Goal: Task Accomplishment & Management: Use online tool/utility

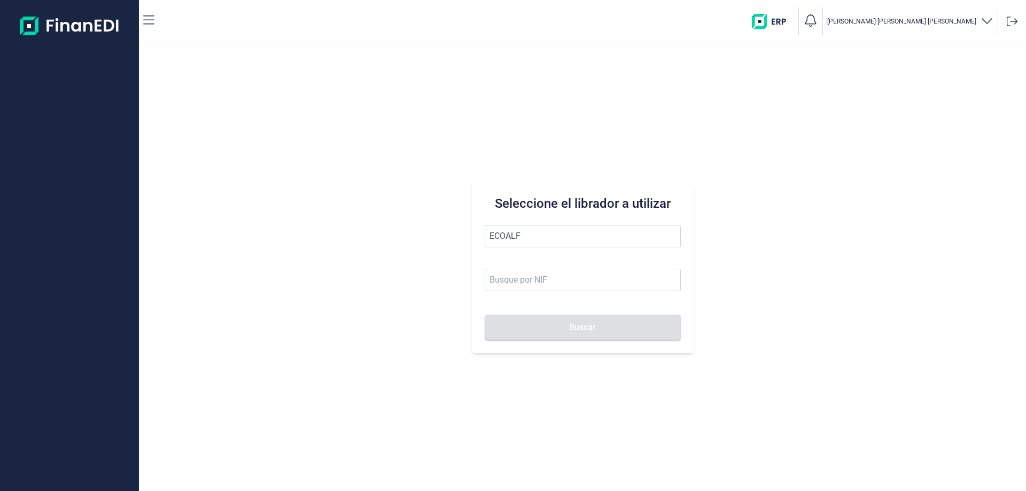
click at [485, 315] on button "Buscar" at bounding box center [583, 328] width 196 height 26
click at [526, 253] on li "ECOALF RECYCLED FABRICS SL" at bounding box center [583, 262] width 196 height 21
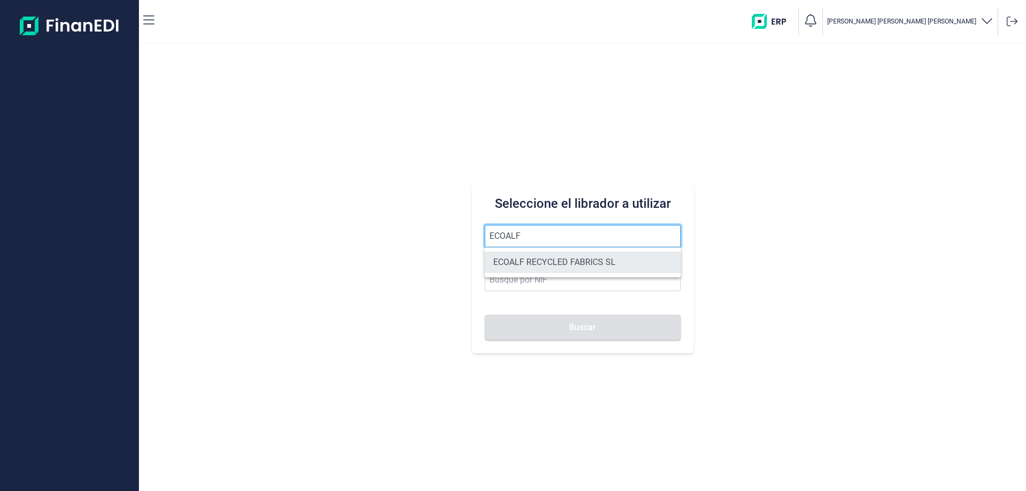
type input "ECOALF RECYCLED FABRICS SL"
type input "B85910610"
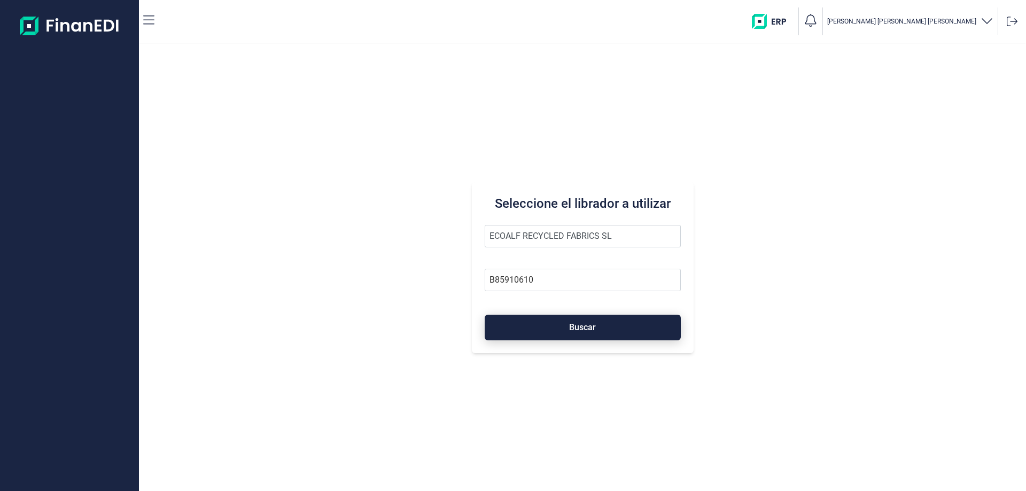
click at [583, 333] on button "Buscar" at bounding box center [583, 328] width 196 height 26
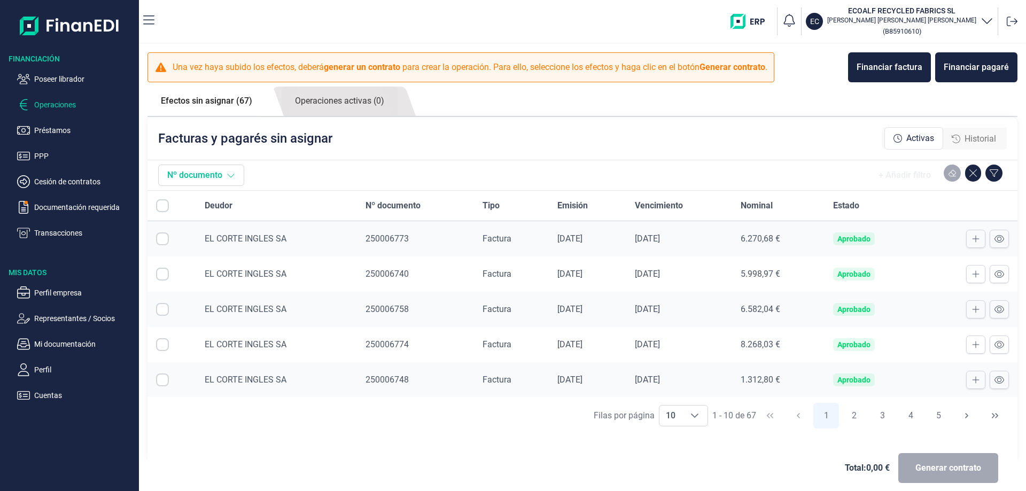
click at [235, 177] on icon at bounding box center [231, 175] width 9 height 9
click at [236, 179] on button "Nº documento" at bounding box center [201, 175] width 86 height 21
click at [682, 416] on div "Choose" at bounding box center [695, 416] width 26 height 20
drag, startPoint x: 671, startPoint y: 393, endPoint x: 505, endPoint y: 485, distance: 189.3
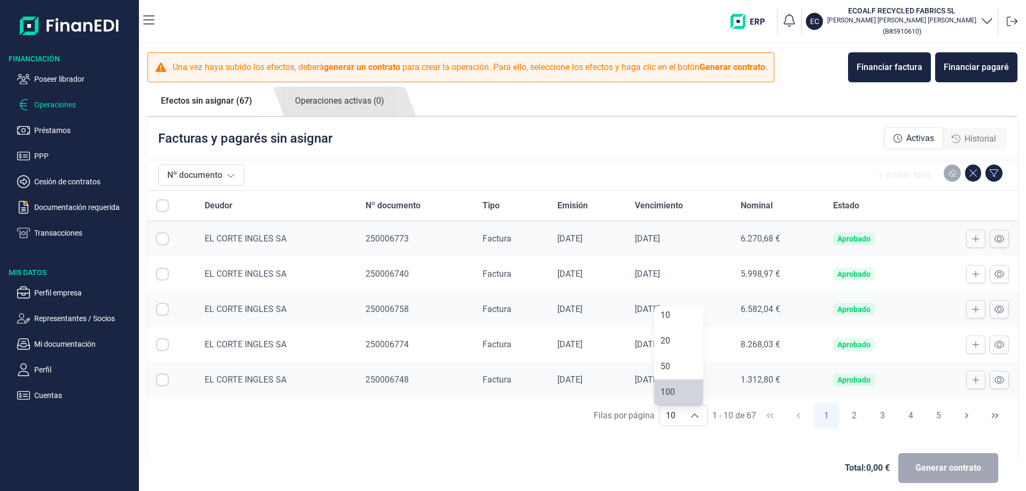
click at [671, 393] on span "100" at bounding box center [668, 392] width 14 height 10
type input "100"
click at [163, 209] on input "All items unselected" at bounding box center [162, 205] width 13 height 13
checkbox input "false"
click at [160, 241] on input "Row Selected null" at bounding box center [162, 239] width 13 height 13
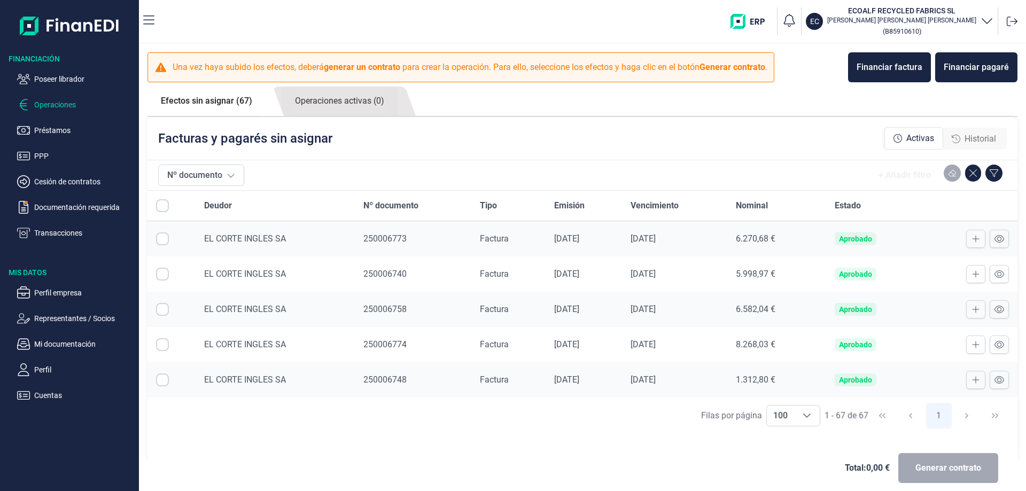
checkbox input "true"
click at [161, 275] on input "Row Selected null" at bounding box center [162, 274] width 13 height 13
checkbox input "true"
click at [160, 308] on input "Row Selected null" at bounding box center [162, 309] width 13 height 13
checkbox input "true"
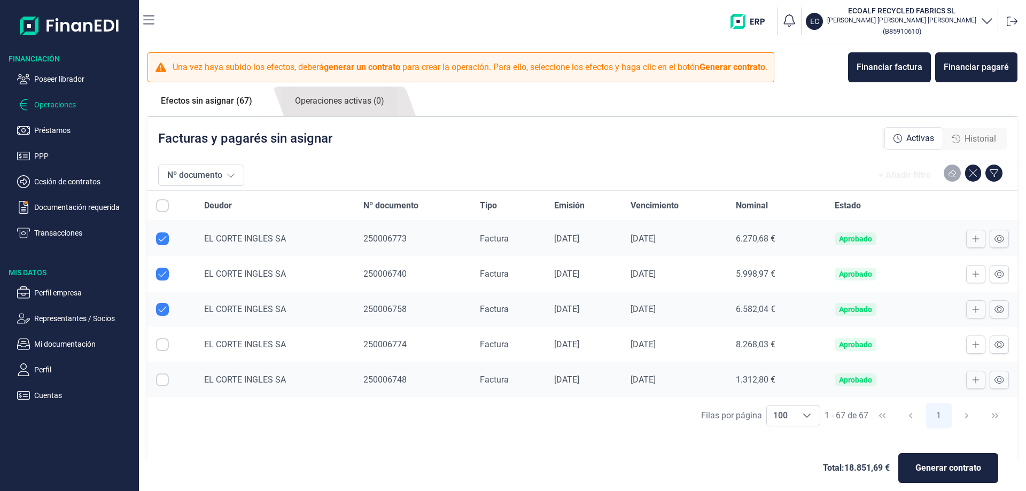
click at [162, 343] on input "Row Selected null" at bounding box center [162, 344] width 13 height 13
checkbox input "true"
click at [164, 376] on input "Row Selected null" at bounding box center [162, 380] width 13 height 13
checkbox input "true"
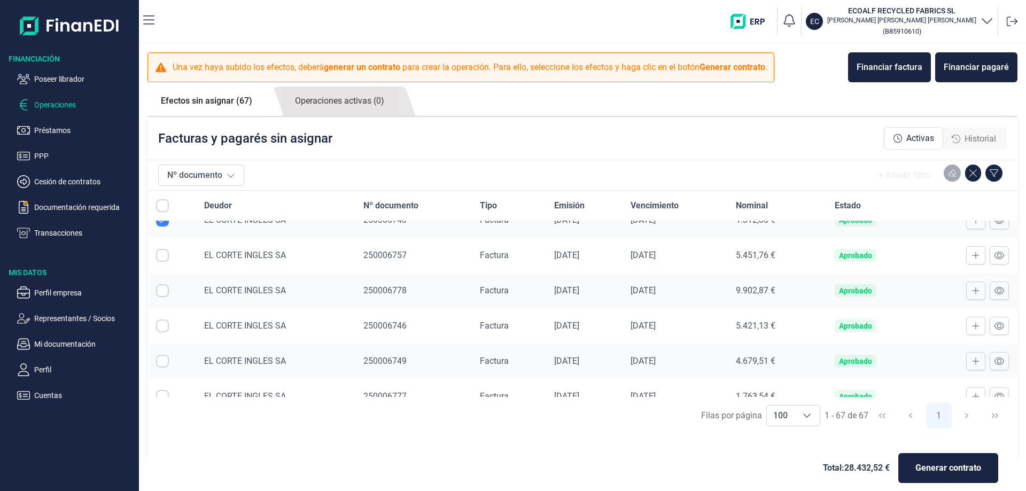
scroll to position [160, 0]
drag, startPoint x: 159, startPoint y: 254, endPoint x: 153, endPoint y: 291, distance: 36.8
click at [159, 254] on input "Row Selected null" at bounding box center [162, 255] width 13 height 13
checkbox input "true"
click at [156, 292] on input "Row Selected null" at bounding box center [162, 290] width 13 height 13
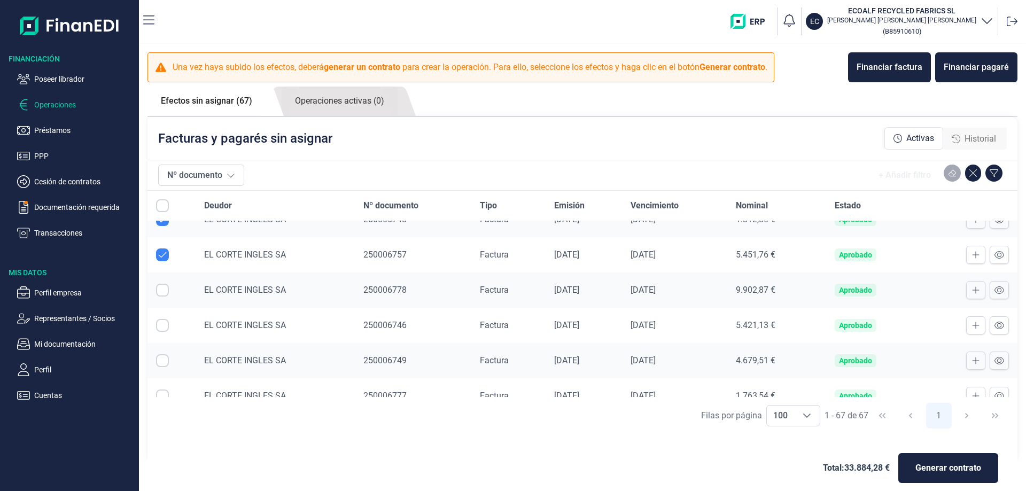
checkbox input "true"
click at [160, 328] on input "Row Selected null" at bounding box center [162, 325] width 13 height 13
checkbox input "true"
click at [165, 357] on input "Row Selected null" at bounding box center [162, 360] width 13 height 13
checkbox input "true"
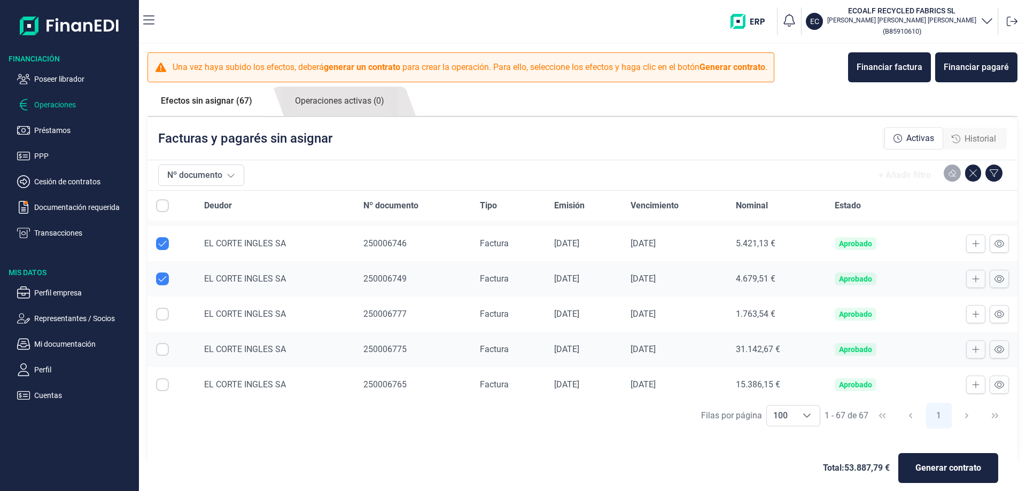
scroll to position [267, 0]
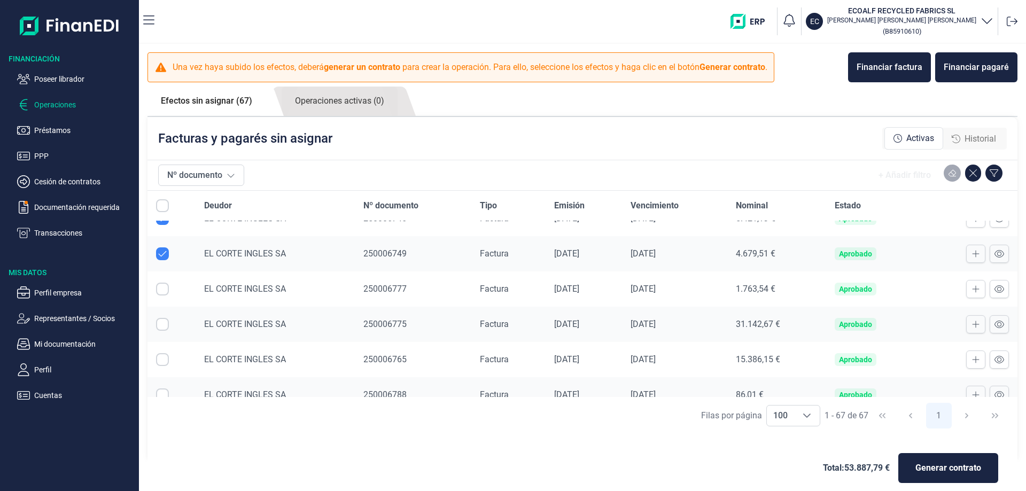
click at [159, 291] on input "Row Selected null" at bounding box center [162, 289] width 13 height 13
checkbox input "true"
click at [163, 323] on input "Row Selected null" at bounding box center [162, 324] width 13 height 13
checkbox input "true"
click at [166, 360] on input "Row Selected null" at bounding box center [162, 359] width 13 height 13
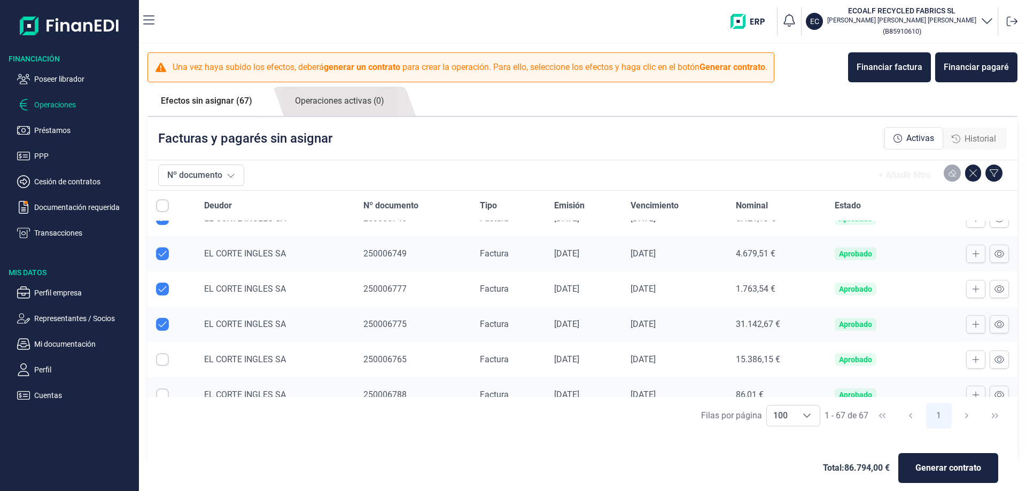
checkbox input "true"
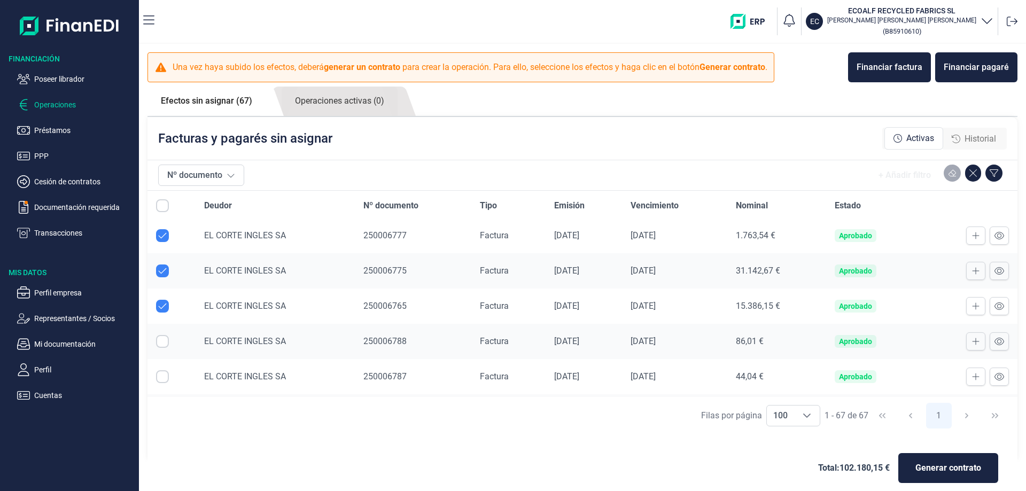
click at [165, 342] on input "Row Selected null" at bounding box center [162, 341] width 13 height 13
checkbox input "true"
click at [160, 383] on td at bounding box center [172, 376] width 48 height 35
click at [160, 381] on input "Row Selected null" at bounding box center [162, 376] width 13 height 13
checkbox input "true"
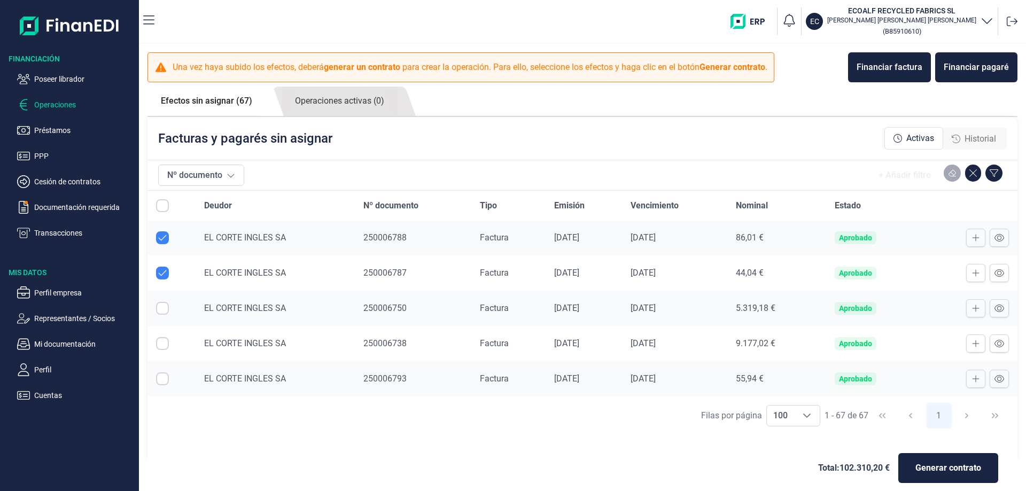
scroll to position [428, 0]
click at [161, 303] on input "Row Selected null" at bounding box center [162, 305] width 13 height 13
checkbox input "true"
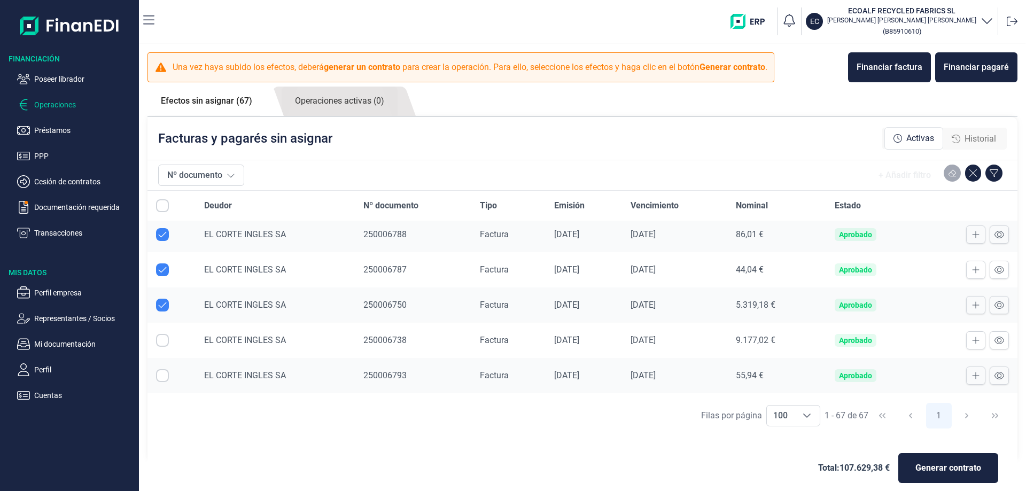
click at [166, 341] on input "Row Selected null" at bounding box center [162, 340] width 13 height 13
checkbox input "true"
click at [163, 372] on input "Row Selected null" at bounding box center [162, 375] width 13 height 13
checkbox input "true"
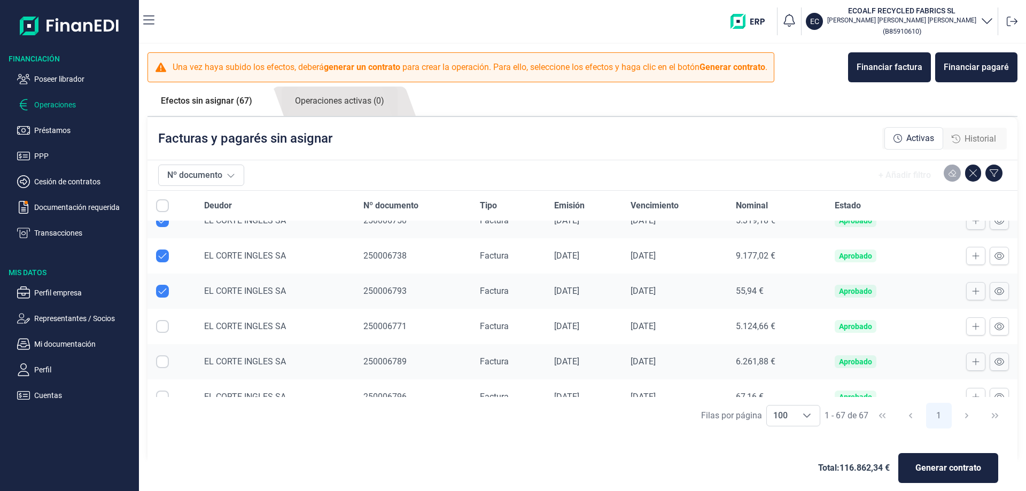
scroll to position [535, 0]
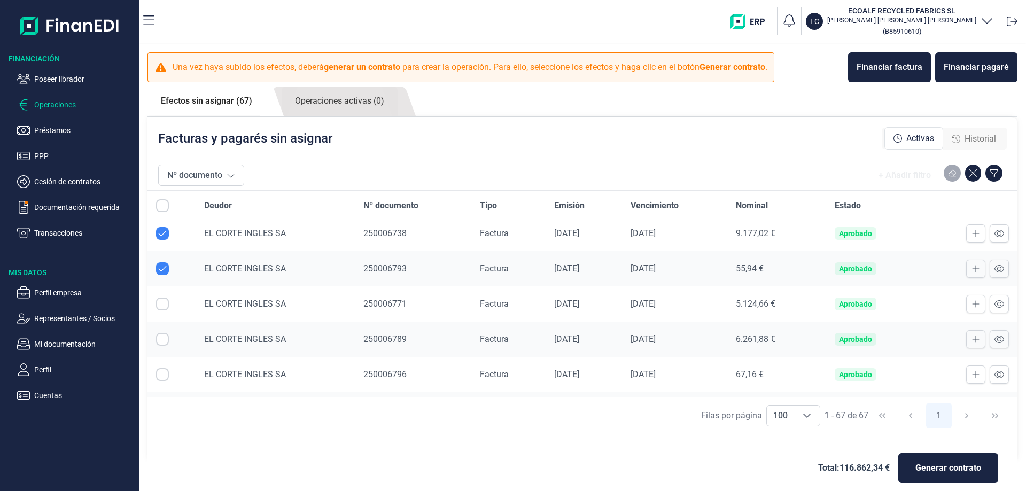
click at [163, 305] on input "Row Selected null" at bounding box center [162, 304] width 13 height 13
checkbox input "true"
click at [161, 338] on input "Row Selected null" at bounding box center [162, 339] width 13 height 13
checkbox input "true"
click at [160, 378] on input "Row Selected null" at bounding box center [162, 374] width 13 height 13
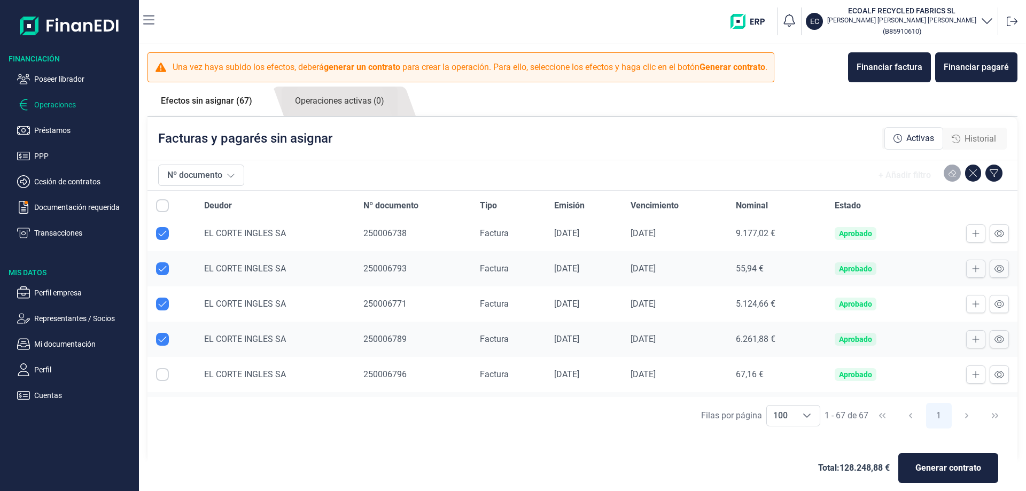
checkbox input "true"
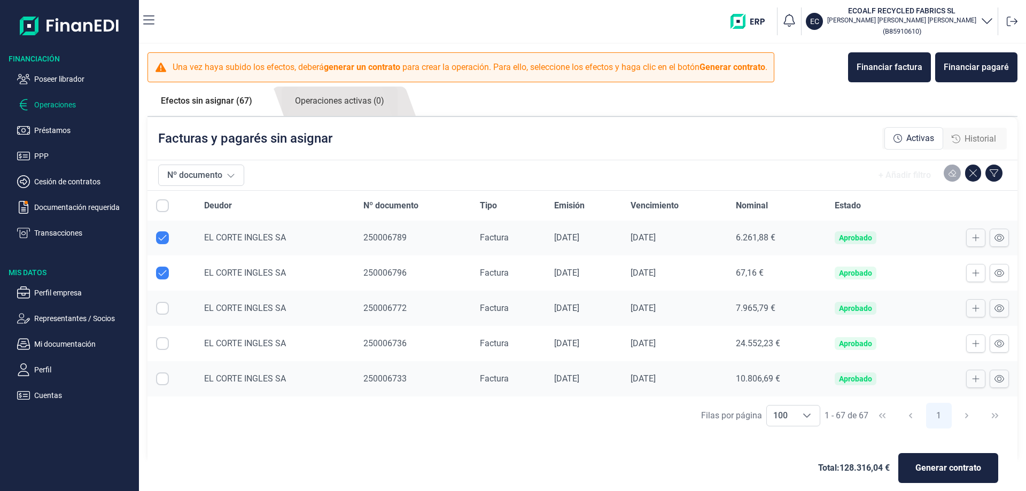
scroll to position [641, 0]
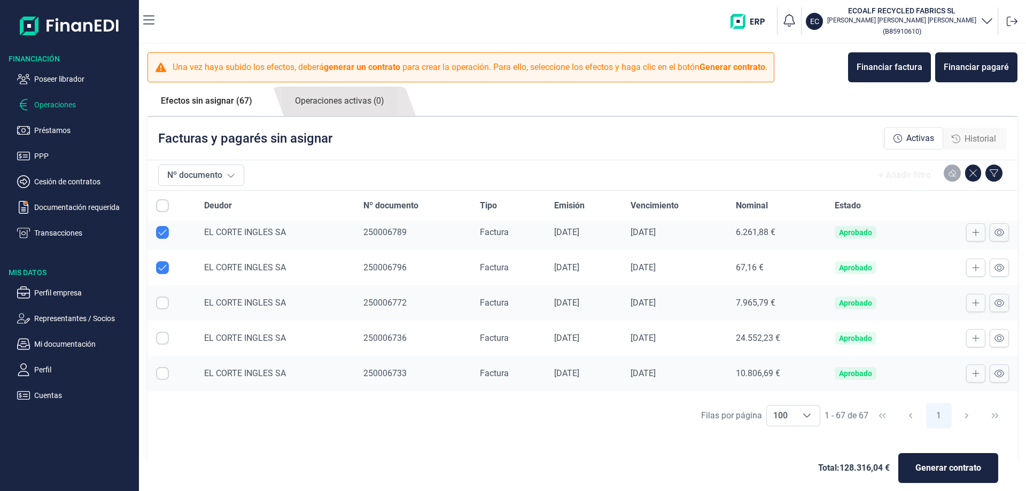
click at [163, 304] on input "Row Selected null" at bounding box center [162, 303] width 13 height 13
checkbox input "true"
click at [165, 336] on input "Row Selected null" at bounding box center [162, 338] width 13 height 13
checkbox input "true"
drag, startPoint x: 163, startPoint y: 375, endPoint x: 282, endPoint y: 329, distance: 128.5
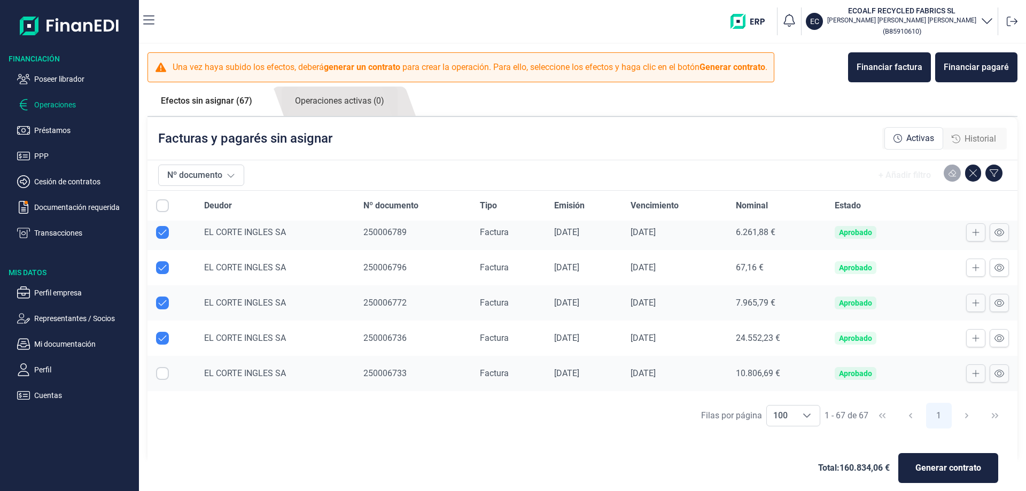
click at [163, 375] on input "Row Selected null" at bounding box center [162, 373] width 13 height 13
checkbox input "true"
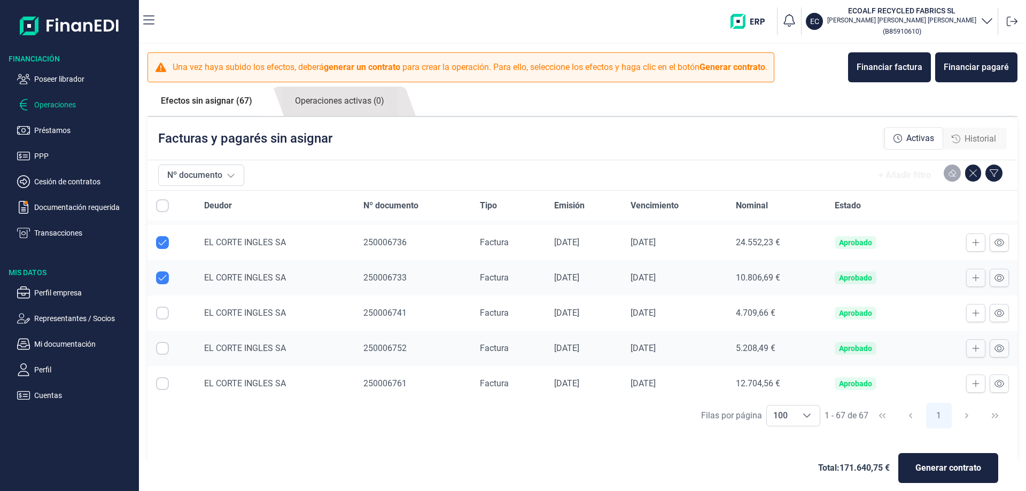
scroll to position [748, 0]
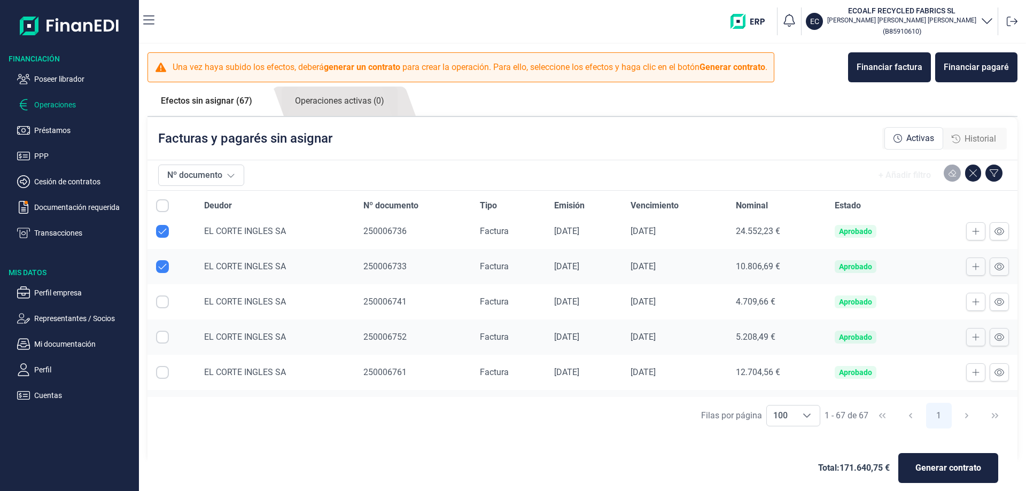
click at [158, 305] on input "Row Selected null" at bounding box center [162, 302] width 13 height 13
checkbox input "true"
click at [164, 337] on input "Row Selected null" at bounding box center [162, 337] width 13 height 13
checkbox input "true"
click at [163, 377] on input "Row Selected null" at bounding box center [162, 372] width 13 height 13
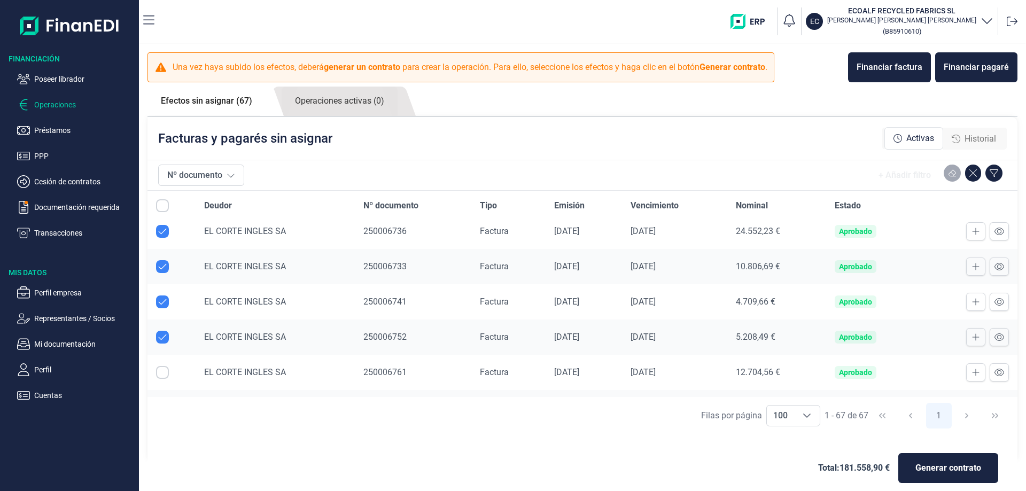
checkbox input "true"
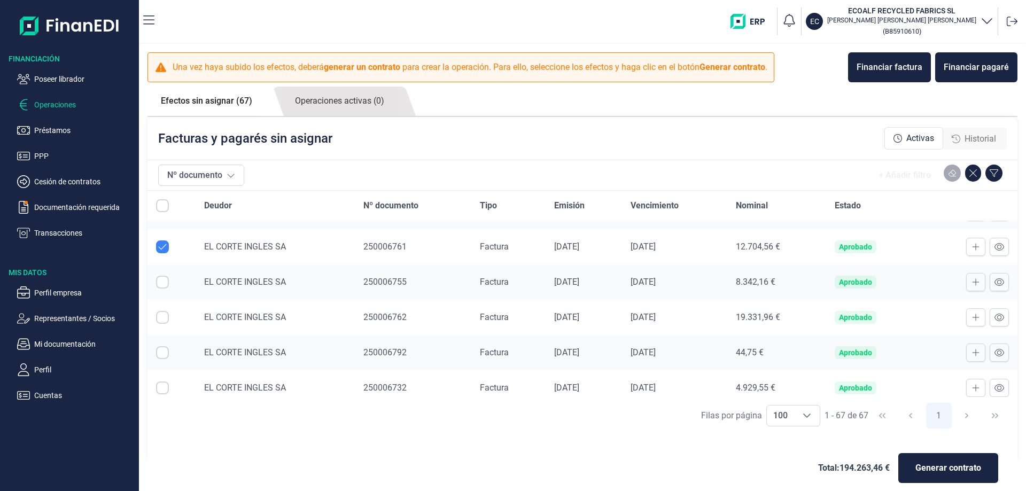
scroll to position [855, 0]
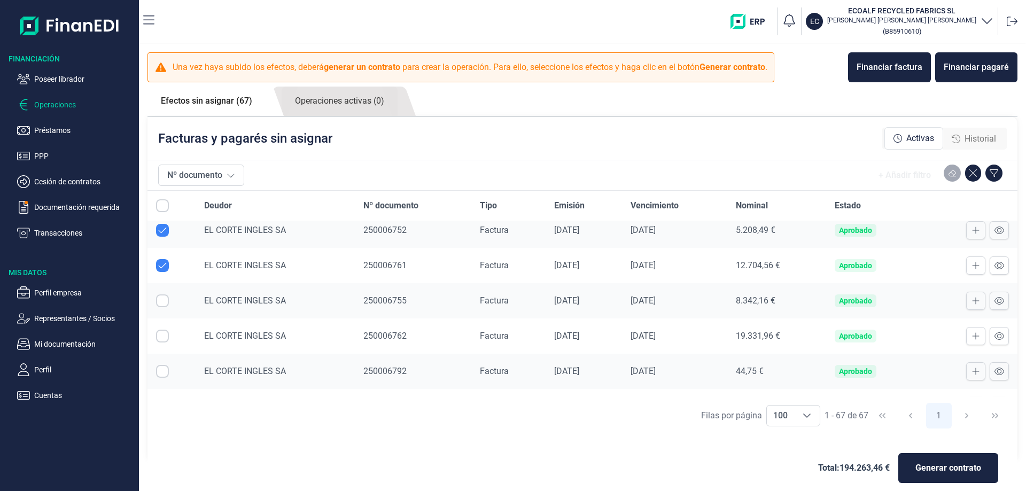
click at [164, 301] on input "Row Selected null" at bounding box center [162, 301] width 13 height 13
checkbox input "true"
click at [162, 338] on input "Row Selected null" at bounding box center [162, 336] width 13 height 13
checkbox input "true"
click at [161, 368] on input "Row Selected null" at bounding box center [162, 371] width 13 height 13
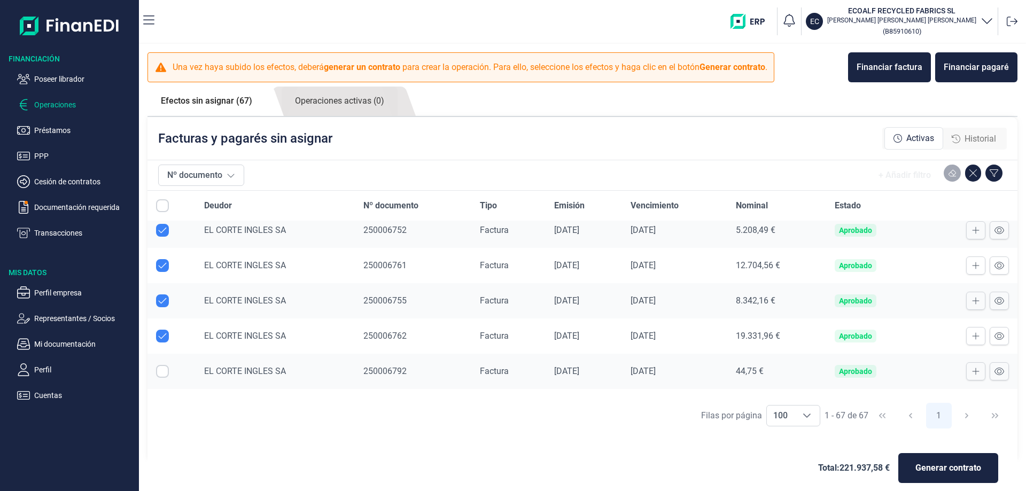
checkbox input "true"
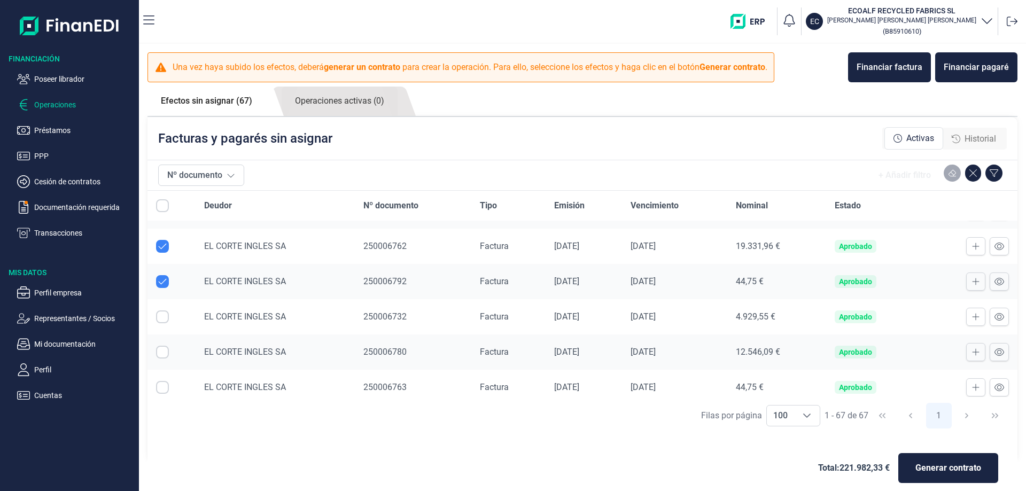
scroll to position [962, 0]
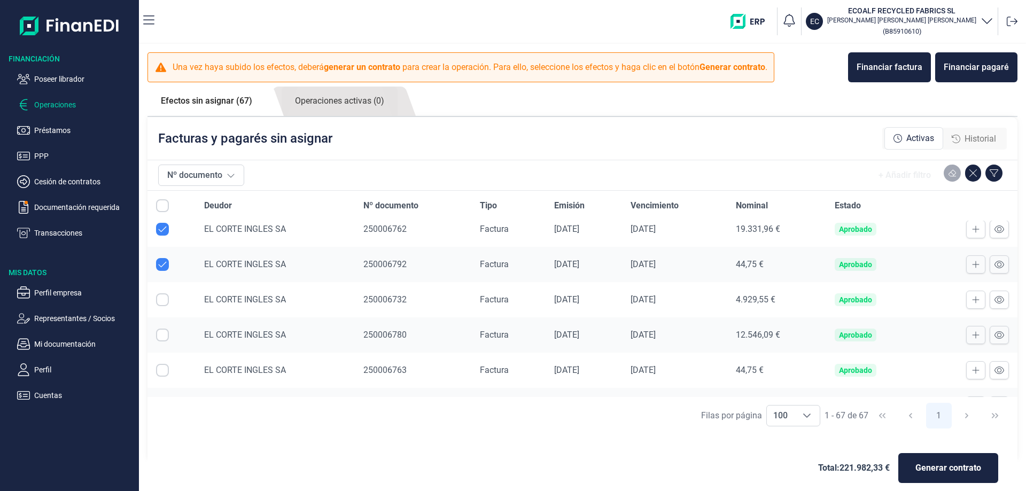
click at [161, 303] on input "Row Selected null" at bounding box center [162, 299] width 13 height 13
checkbox input "true"
click at [165, 336] on input "Row Selected null" at bounding box center [162, 335] width 13 height 13
checkbox input "true"
click at [158, 372] on input "Row Selected null" at bounding box center [162, 370] width 13 height 13
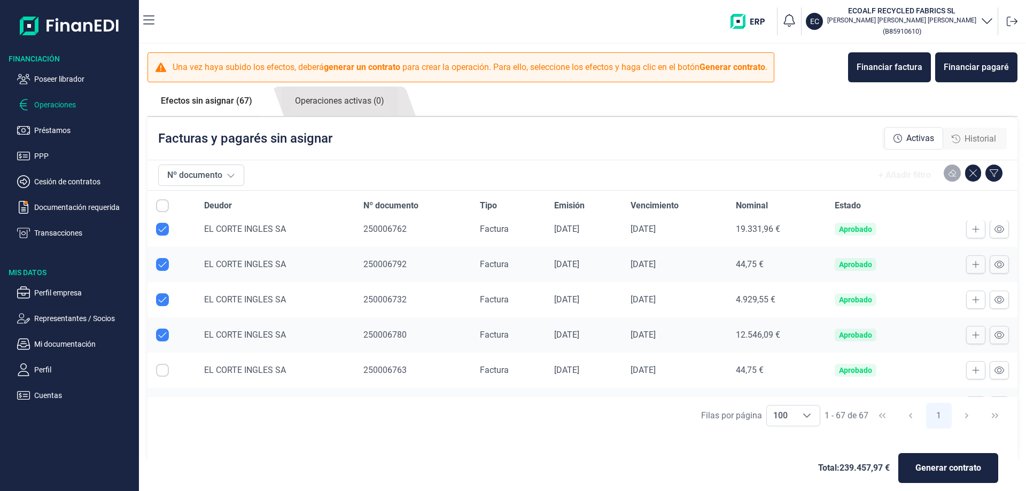
checkbox input "true"
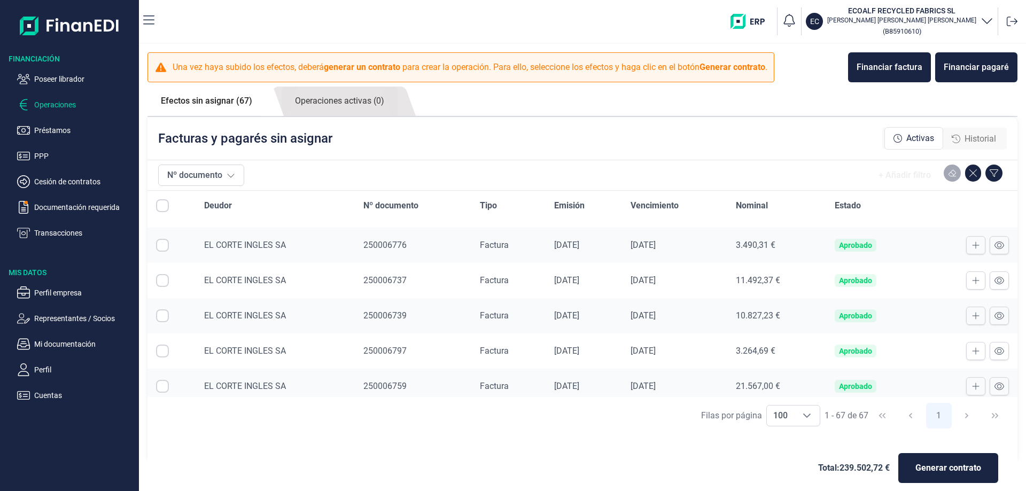
click at [161, 246] on input "Row Selected null" at bounding box center [162, 245] width 13 height 13
checkbox input "true"
click at [163, 281] on input "Row Selected null" at bounding box center [162, 280] width 13 height 13
checkbox input "true"
click at [163, 316] on input "Row Selected null" at bounding box center [162, 316] width 13 height 13
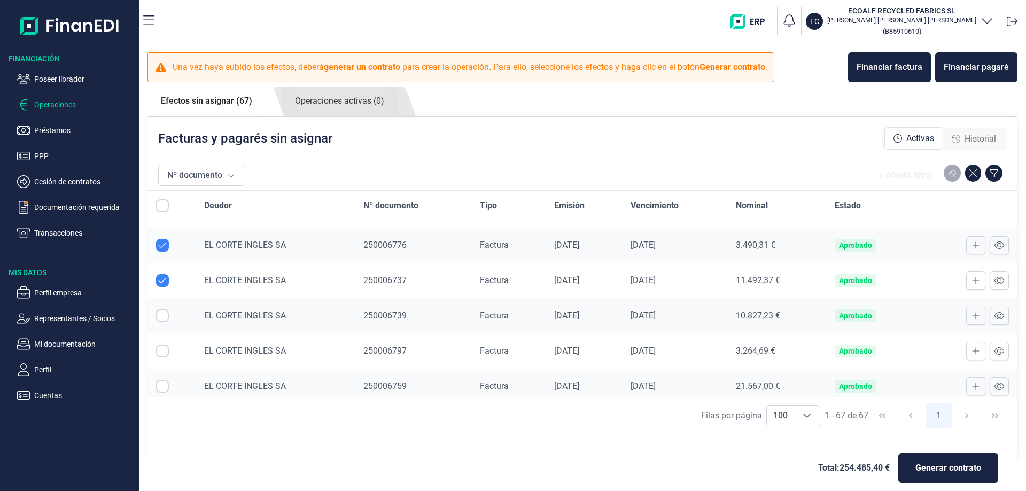
checkbox input "true"
click at [161, 355] on input "Row Selected null" at bounding box center [162, 351] width 13 height 13
checkbox input "true"
click at [161, 385] on input "Row Selected null" at bounding box center [162, 386] width 13 height 13
checkbox input "true"
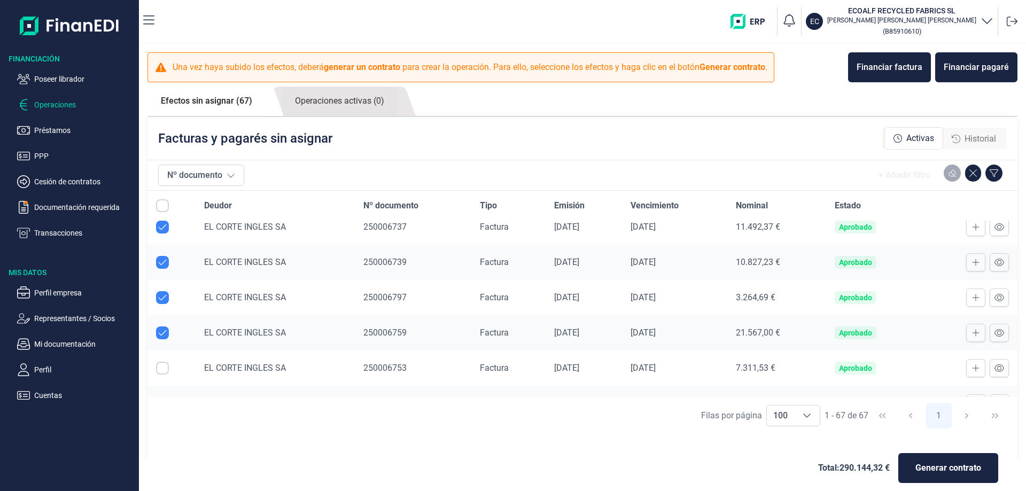
scroll to position [1230, 0]
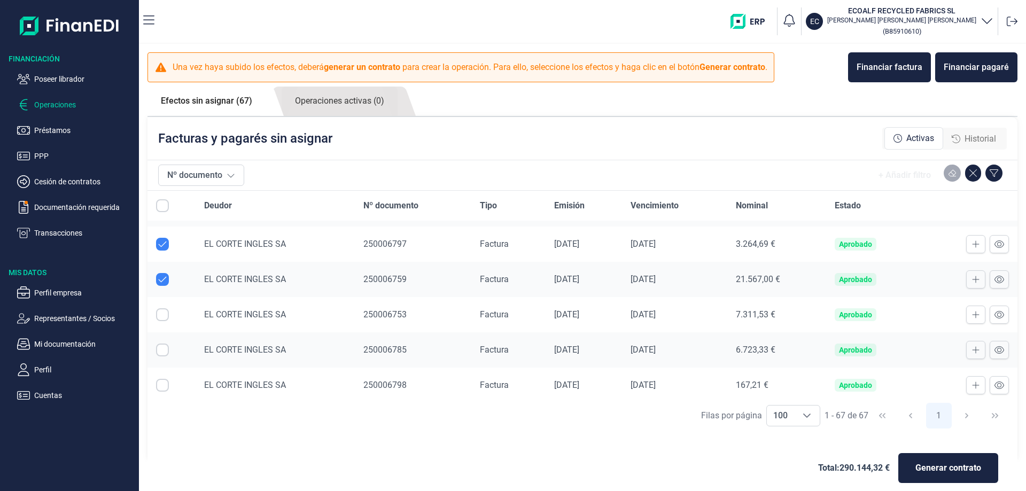
click at [164, 312] on input "Row Selected null" at bounding box center [162, 314] width 13 height 13
checkbox input "true"
click at [160, 351] on input "Row Selected null" at bounding box center [162, 350] width 13 height 13
checkbox input "true"
click at [164, 383] on input "Row Selected null" at bounding box center [162, 385] width 13 height 13
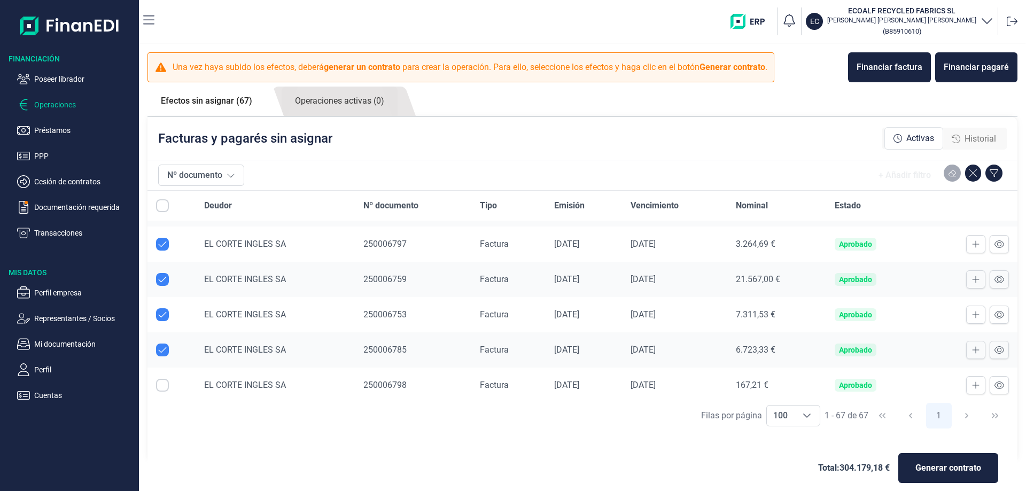
checkbox input "true"
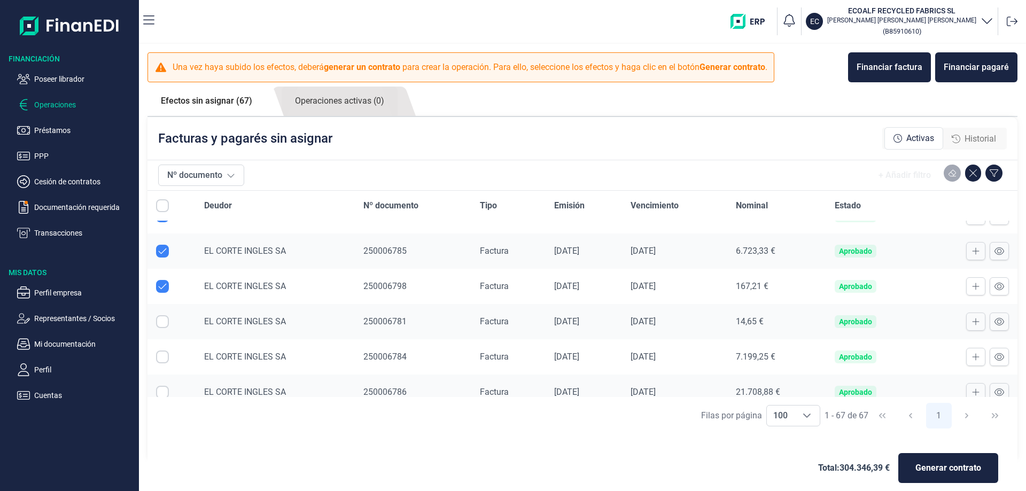
scroll to position [1390, 0]
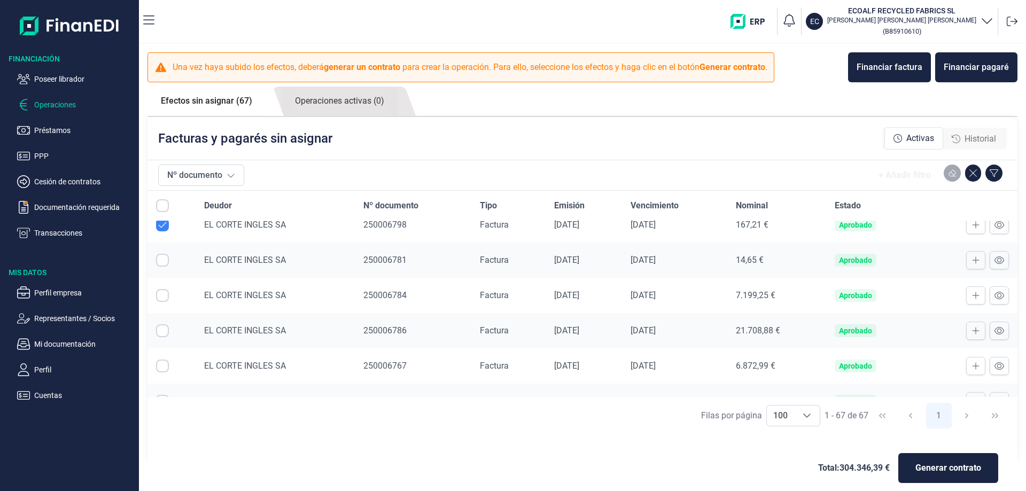
click at [163, 260] on input "Row Selected null" at bounding box center [162, 260] width 13 height 13
checkbox input "true"
click at [159, 295] on input "Row Selected null" at bounding box center [162, 295] width 13 height 13
checkbox input "true"
click at [160, 331] on input "Row Selected null" at bounding box center [162, 330] width 13 height 13
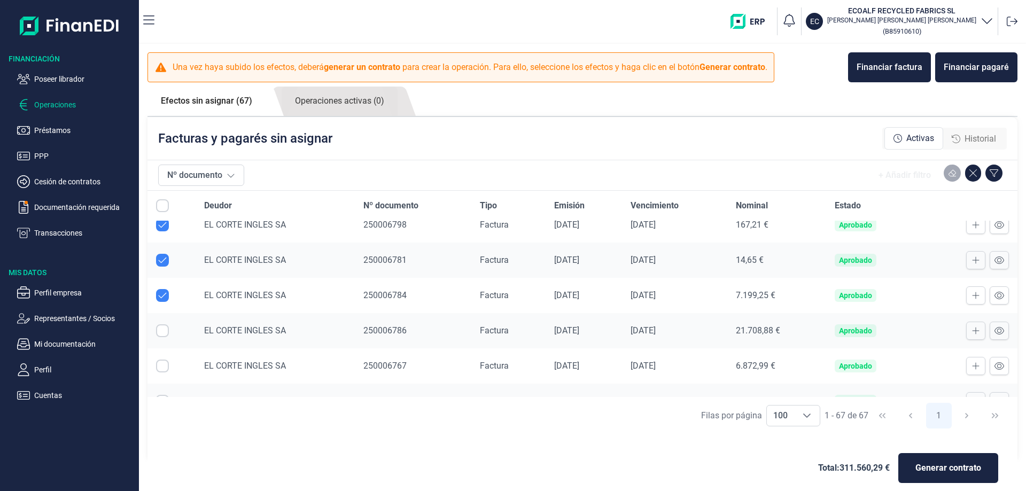
checkbox input "true"
click at [160, 364] on input "Row Selected null" at bounding box center [162, 366] width 13 height 13
checkbox input "true"
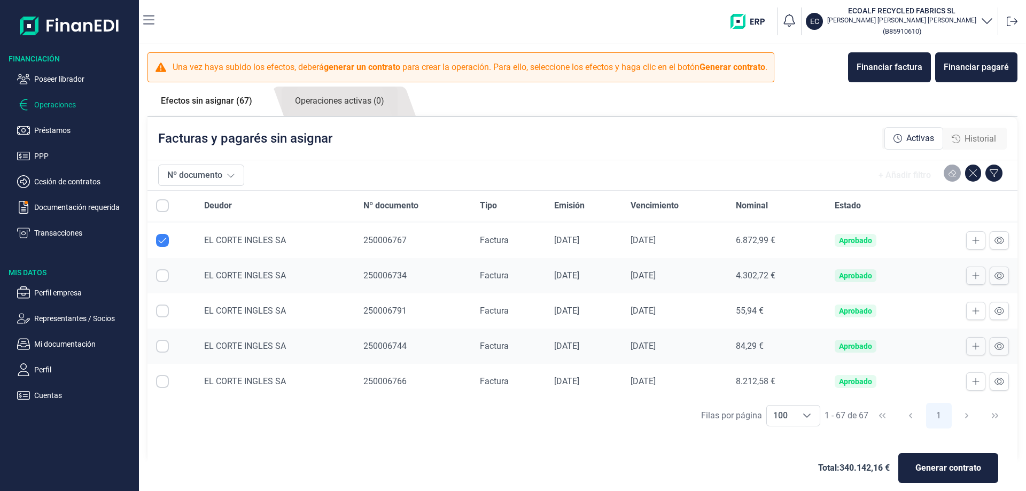
scroll to position [1497, 0]
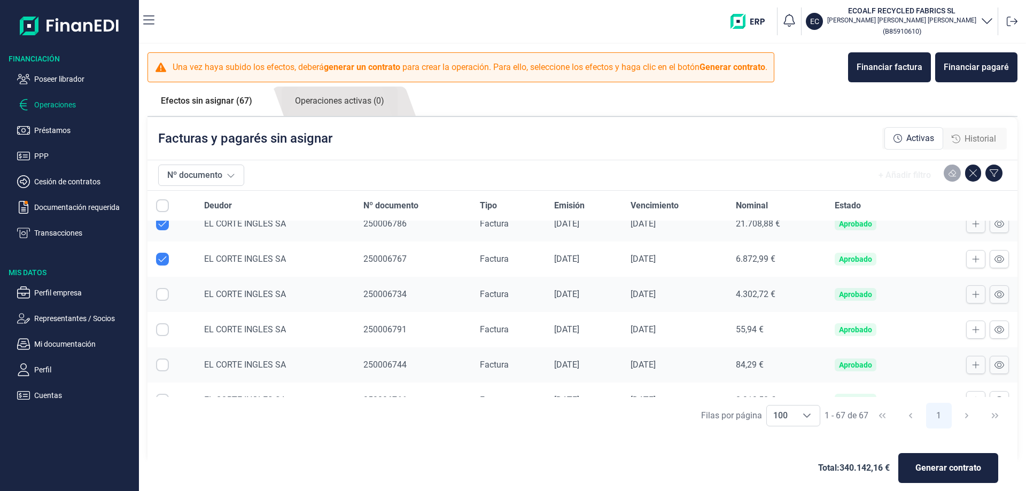
click at [160, 294] on input "Row Selected null" at bounding box center [162, 294] width 13 height 13
checkbox input "true"
click at [160, 327] on input "Row Selected null" at bounding box center [162, 329] width 13 height 13
checkbox input "true"
drag, startPoint x: 163, startPoint y: 369, endPoint x: 157, endPoint y: 390, distance: 22.2
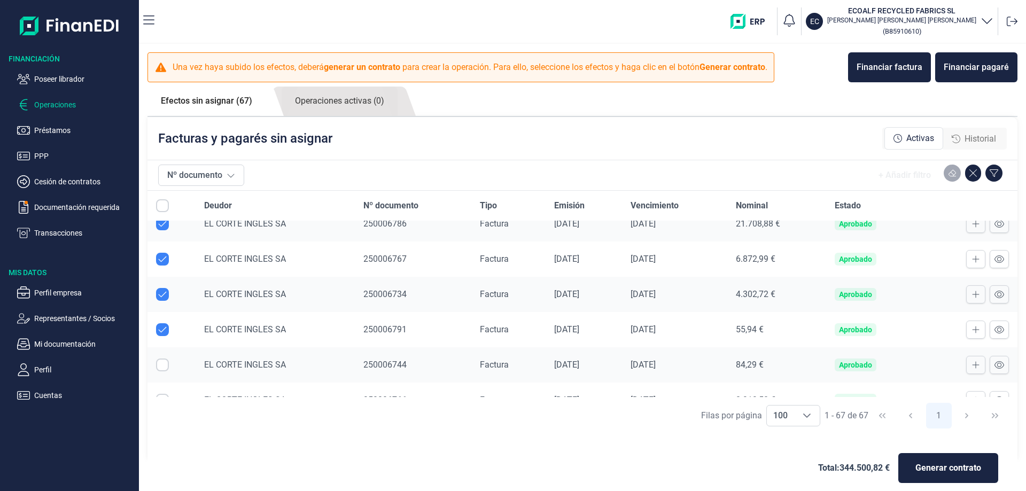
click at [162, 369] on input "Row Selected null" at bounding box center [162, 365] width 13 height 13
checkbox input "true"
click at [159, 395] on input "Row Selected null" at bounding box center [162, 400] width 13 height 13
checkbox input "true"
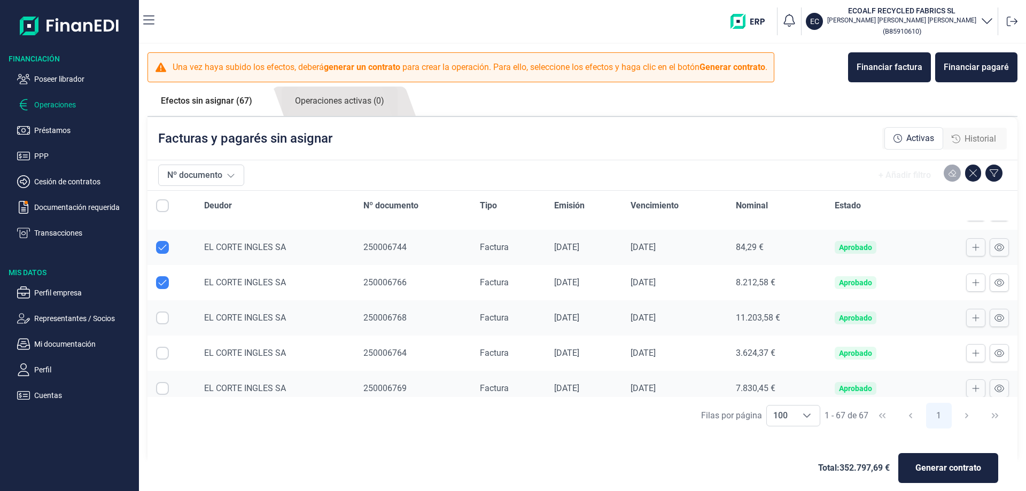
scroll to position [1657, 0]
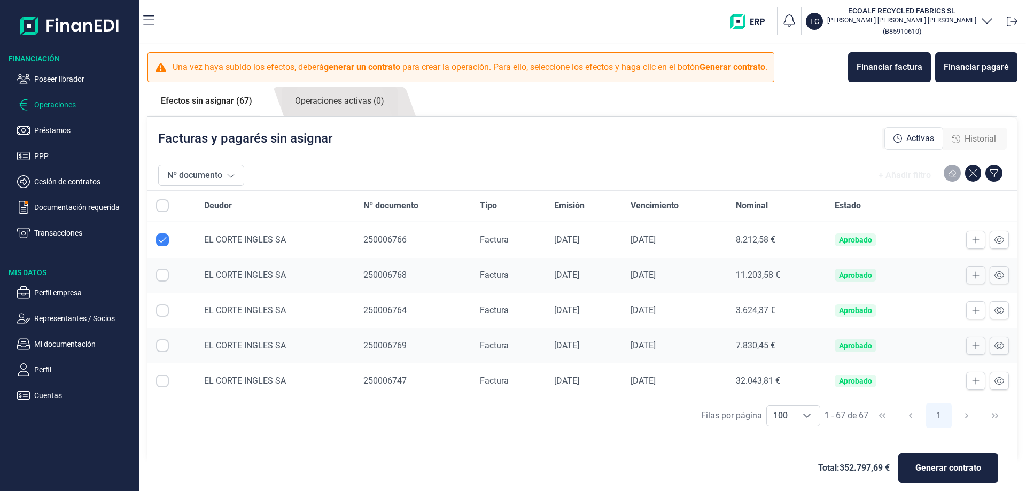
click at [163, 274] on input "Row Selected null" at bounding box center [162, 275] width 13 height 13
checkbox input "true"
click at [157, 307] on input "Row Selected null" at bounding box center [162, 310] width 13 height 13
checkbox input "true"
drag, startPoint x: 164, startPoint y: 345, endPoint x: 160, endPoint y: 380, distance: 34.9
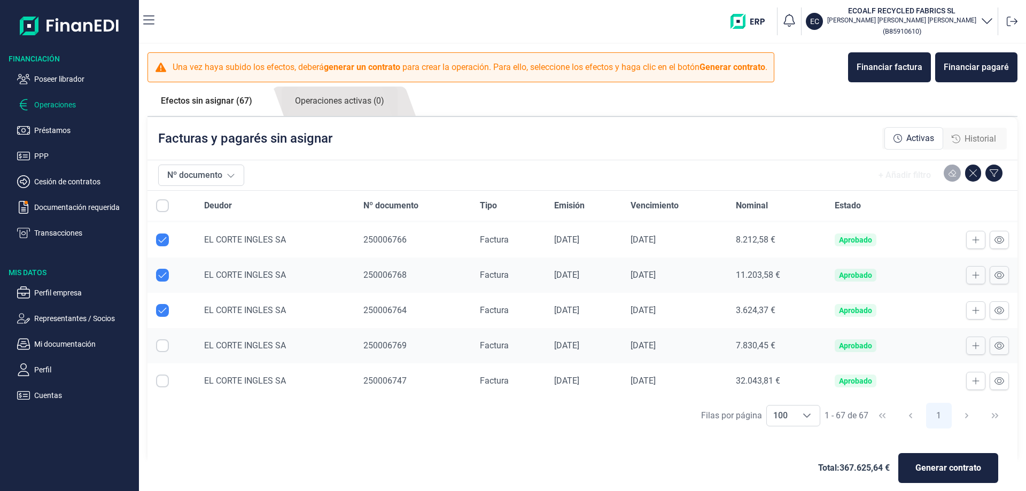
click at [164, 345] on input "Row Selected null" at bounding box center [162, 345] width 13 height 13
checkbox input "true"
click at [159, 380] on input "Row Selected null" at bounding box center [162, 381] width 13 height 13
checkbox input "true"
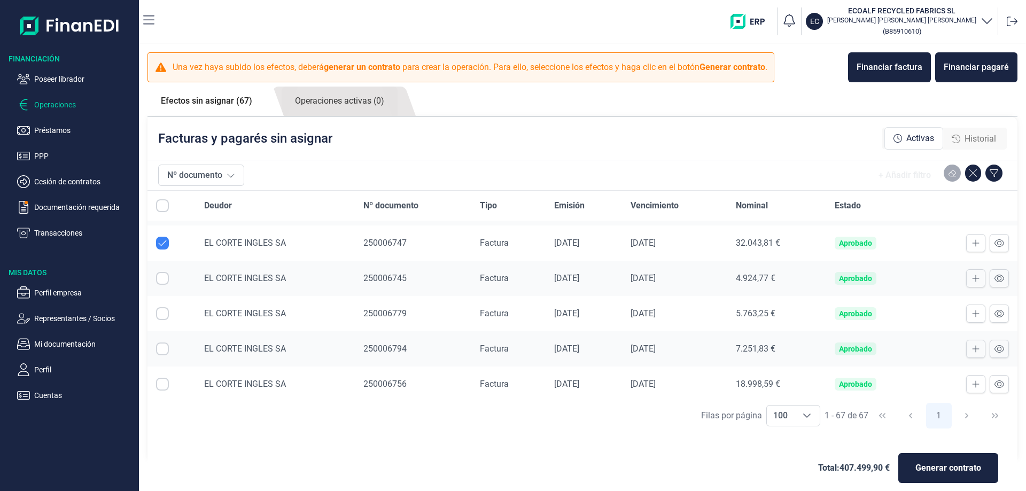
scroll to position [1818, 0]
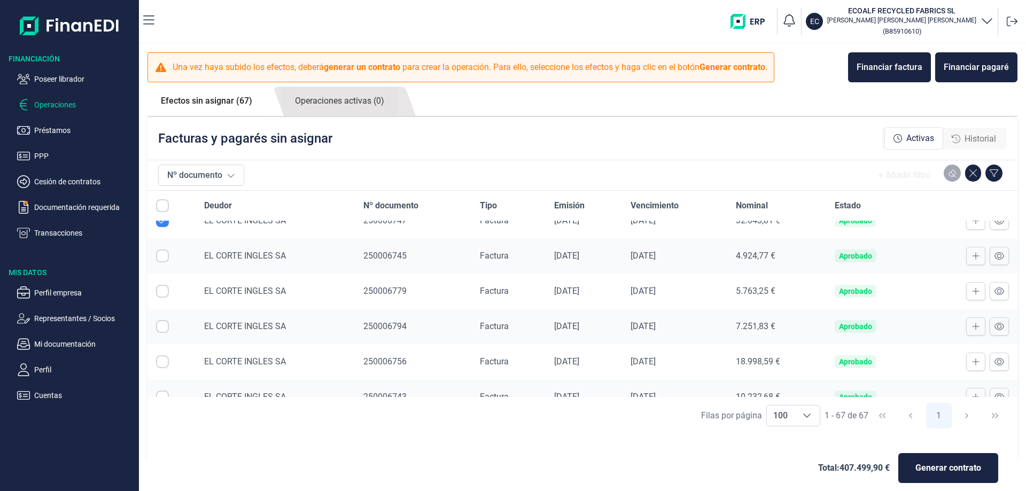
click at [163, 253] on input "Row Selected null" at bounding box center [162, 256] width 13 height 13
checkbox input "true"
click at [161, 289] on input "Row Selected null" at bounding box center [162, 291] width 13 height 13
checkbox input "true"
click at [163, 324] on input "Row Selected null" at bounding box center [162, 326] width 13 height 13
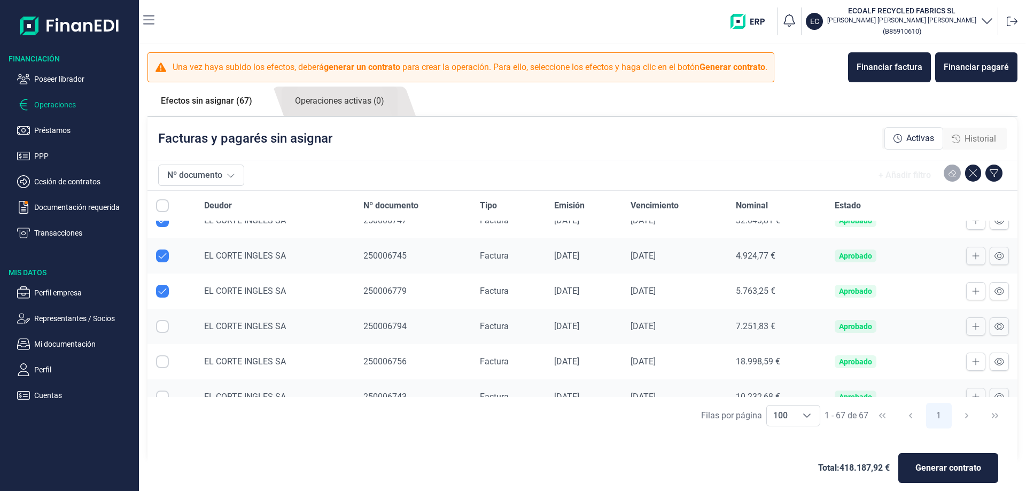
checkbox input "true"
click at [163, 361] on input "Row Selected null" at bounding box center [162, 361] width 13 height 13
checkbox input "true"
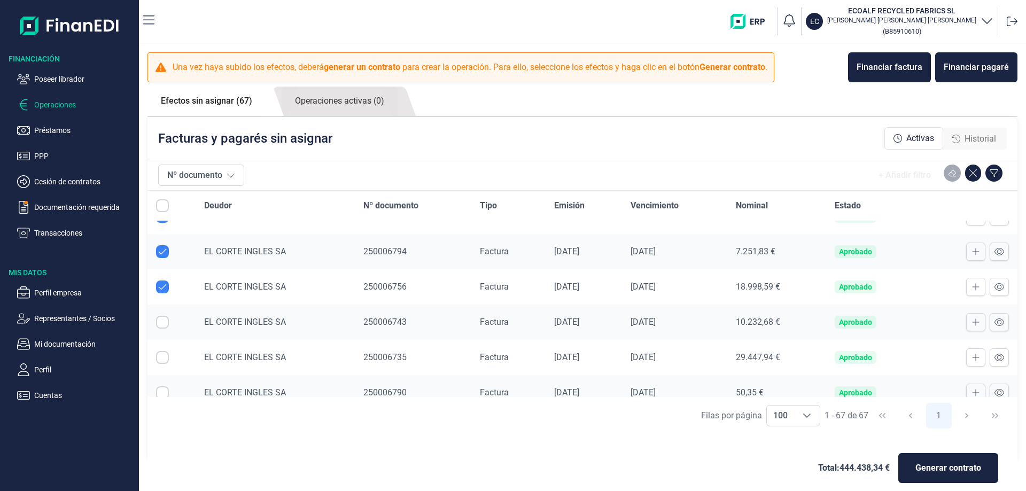
scroll to position [1924, 0]
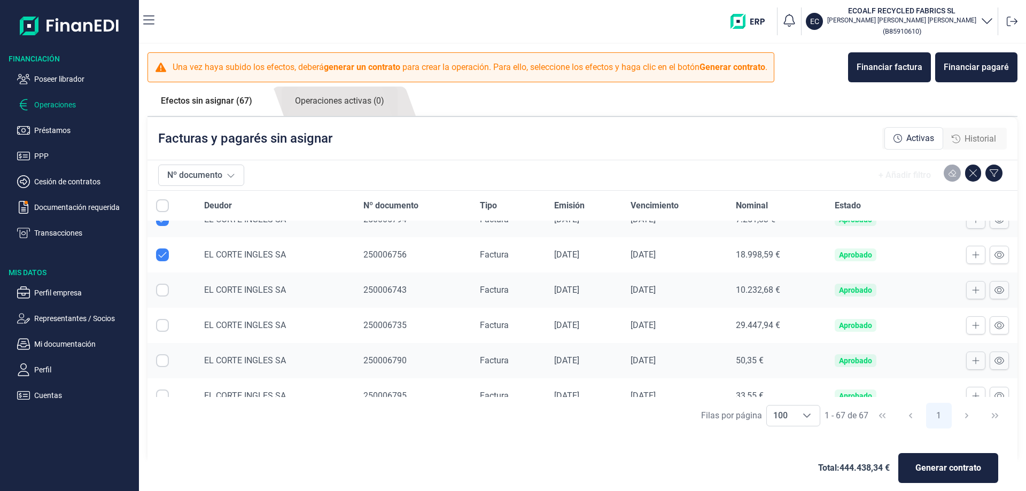
click at [163, 291] on input "Row Selected null" at bounding box center [162, 290] width 13 height 13
checkbox input "true"
click at [161, 323] on input "Row Selected null" at bounding box center [162, 325] width 13 height 13
checkbox input "true"
drag, startPoint x: 167, startPoint y: 362, endPoint x: 172, endPoint y: 374, distance: 12.7
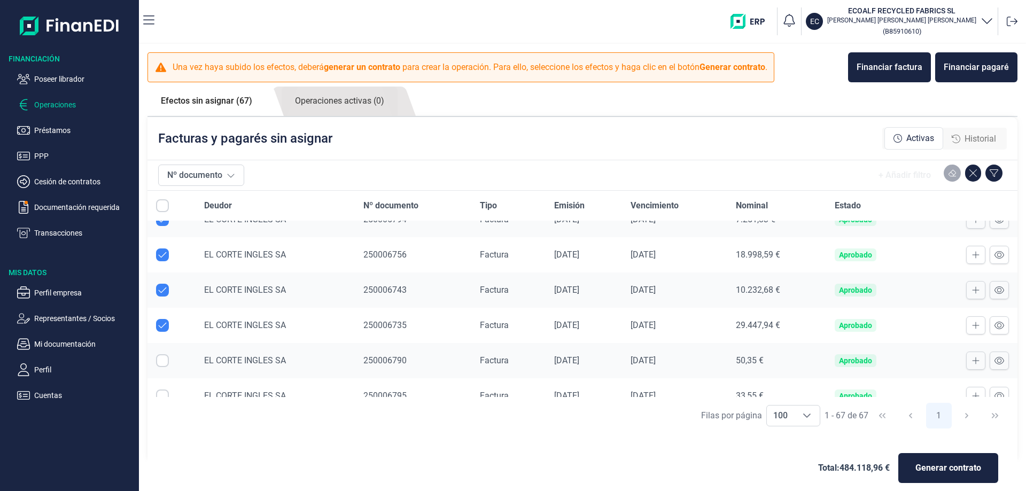
click at [167, 362] on input "Row Selected null" at bounding box center [162, 360] width 13 height 13
checkbox input "true"
click at [167, 390] on input "Row Selected null" at bounding box center [162, 396] width 13 height 13
checkbox input "true"
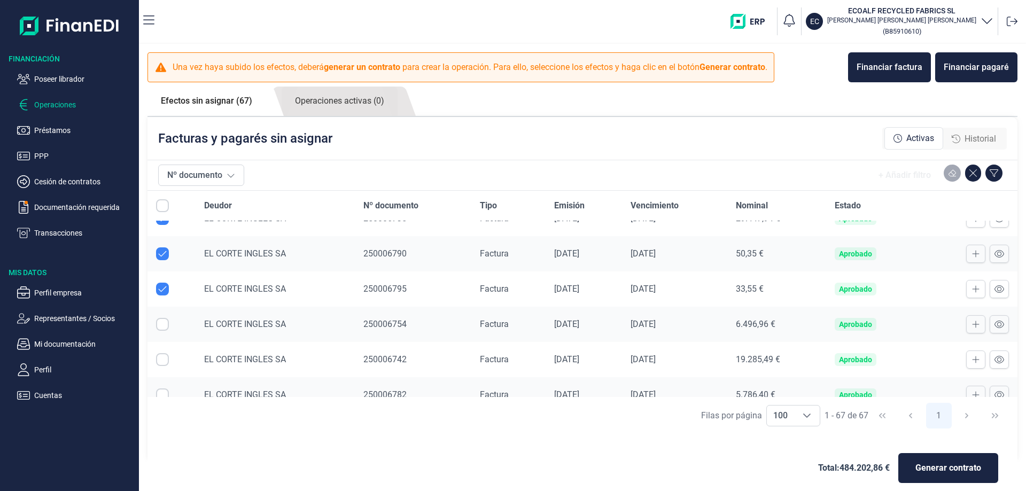
click at [158, 323] on input "Row Selected null" at bounding box center [162, 324] width 13 height 13
checkbox input "true"
click at [165, 356] on input "Row Selected null" at bounding box center [162, 359] width 13 height 13
checkbox input "true"
click at [161, 390] on input "Row Selected null" at bounding box center [162, 395] width 13 height 13
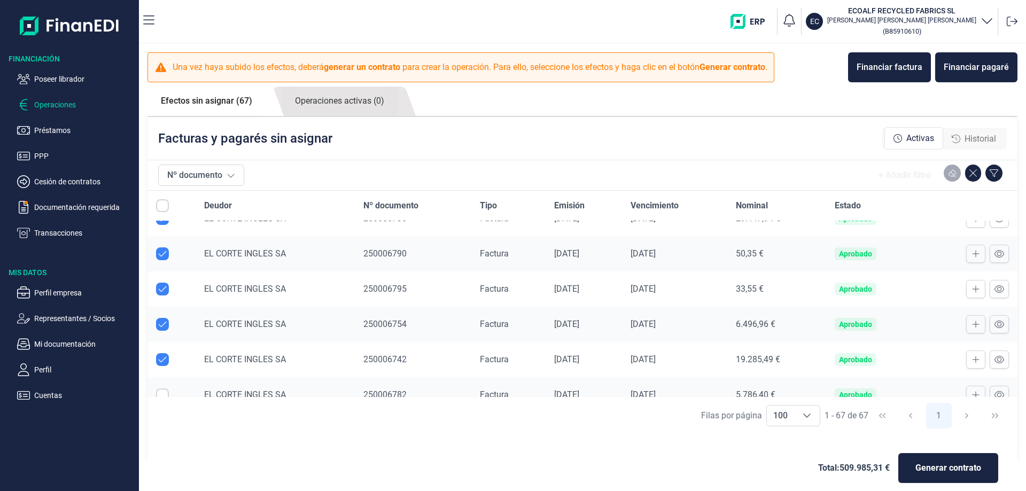
checkbox input "true"
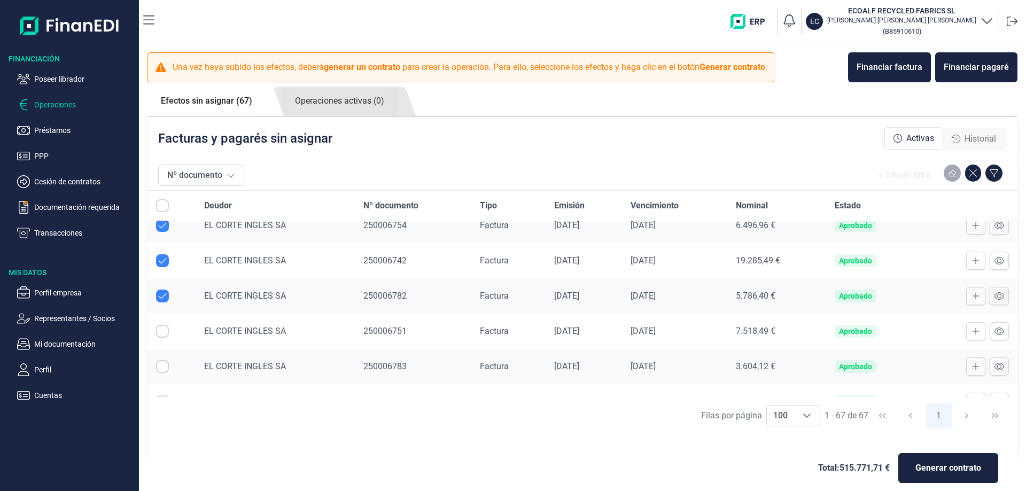
scroll to position [2138, 0]
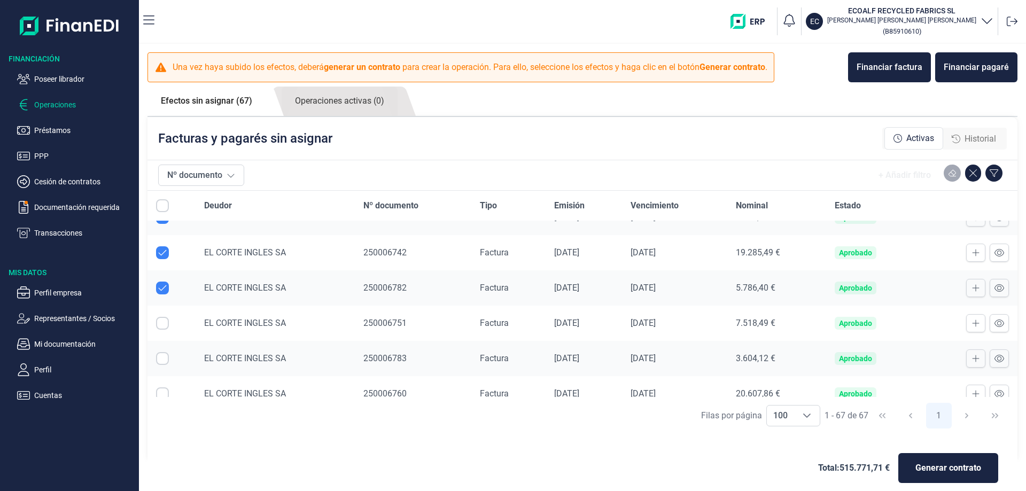
drag, startPoint x: 161, startPoint y: 323, endPoint x: 169, endPoint y: 363, distance: 40.4
click at [161, 324] on input "Row Selected null" at bounding box center [162, 323] width 13 height 13
checkbox input "true"
click at [164, 358] on input "Row Selected null" at bounding box center [162, 358] width 13 height 13
checkbox input "true"
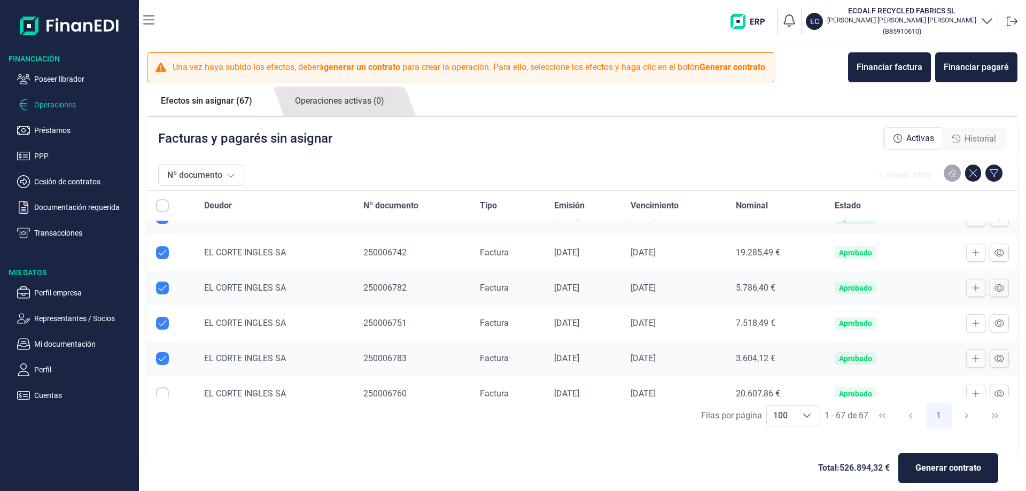
click at [160, 393] on input "Row Selected null" at bounding box center [162, 394] width 13 height 13
checkbox input "true"
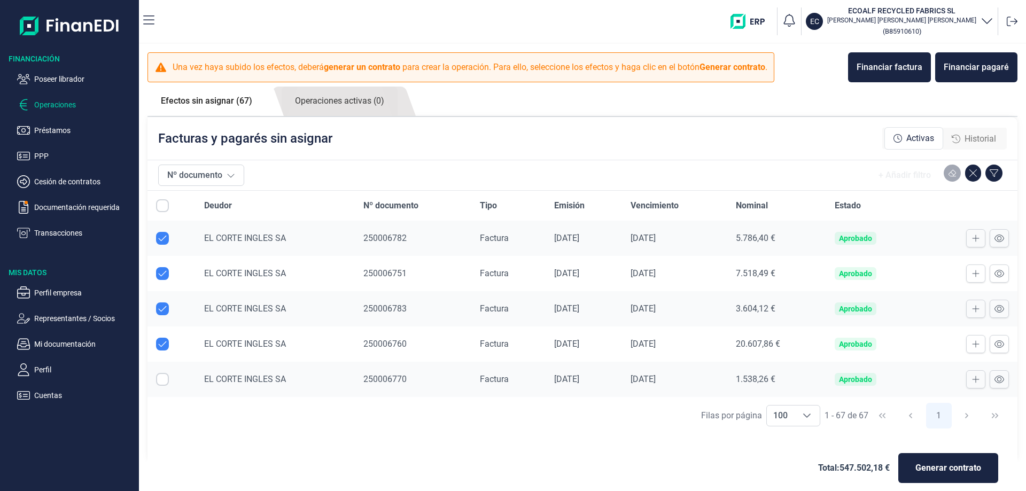
click at [159, 376] on input "Row Selected null" at bounding box center [162, 379] width 13 height 13
checkbox input "true"
click at [937, 473] on span "Generar contrato" at bounding box center [949, 468] width 66 height 13
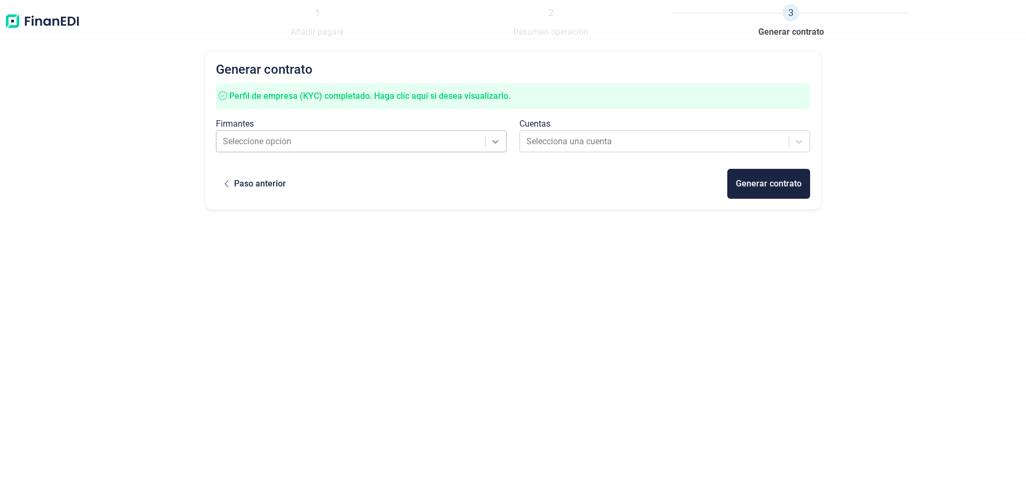
click at [494, 146] on icon at bounding box center [495, 141] width 11 height 11
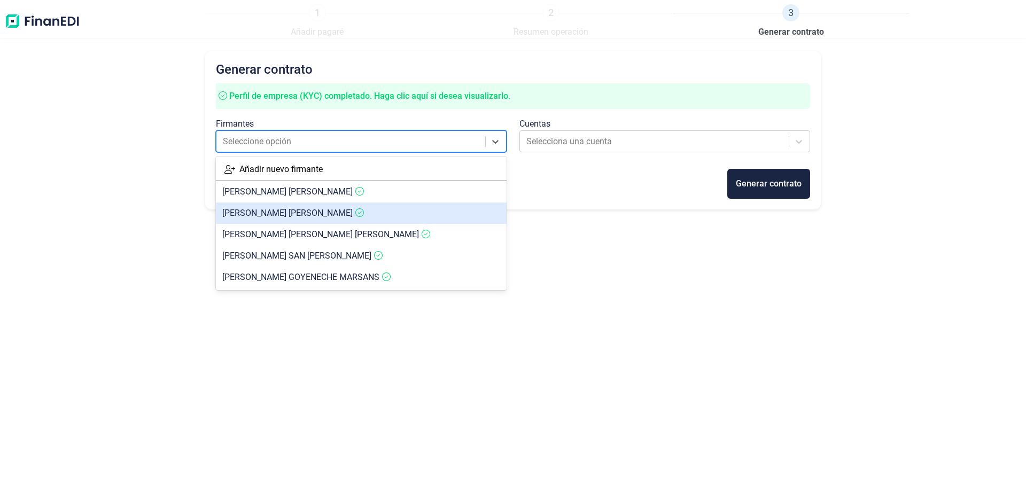
click at [266, 220] on article "[PERSON_NAME]" at bounding box center [361, 213] width 291 height 21
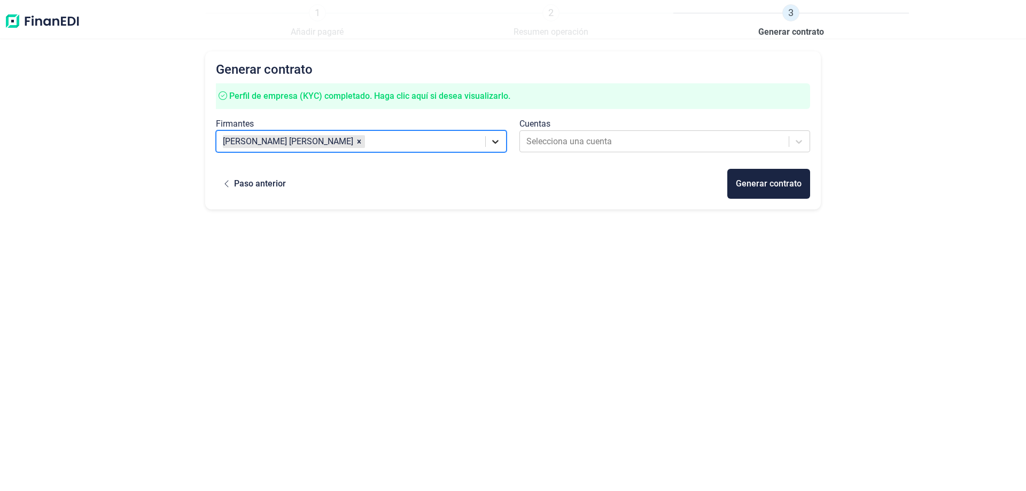
click at [494, 140] on icon at bounding box center [495, 141] width 11 height 11
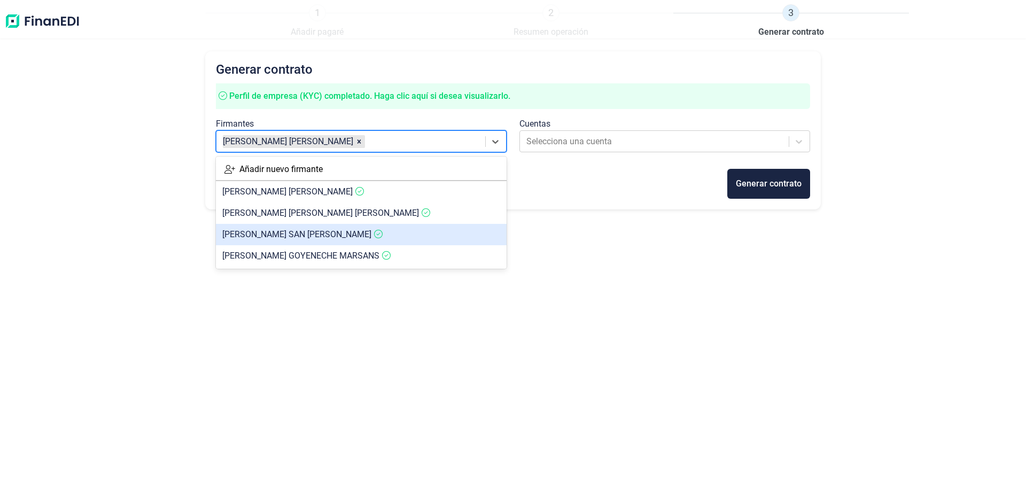
click at [381, 232] on article "[PERSON_NAME] SAN [PERSON_NAME]" at bounding box center [361, 234] width 291 height 21
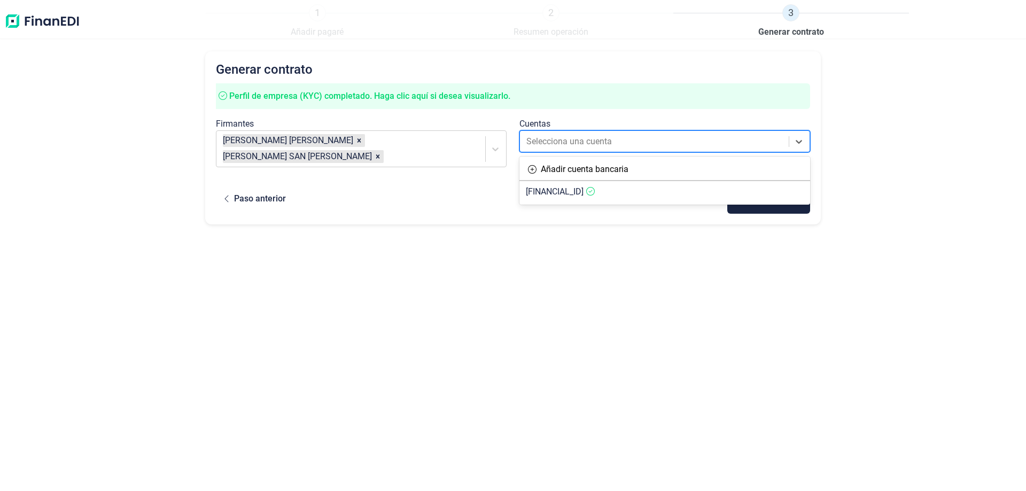
click at [597, 138] on div at bounding box center [656, 141] width 258 height 15
click at [577, 191] on span "[FINANCIAL_ID]" at bounding box center [555, 192] width 58 height 10
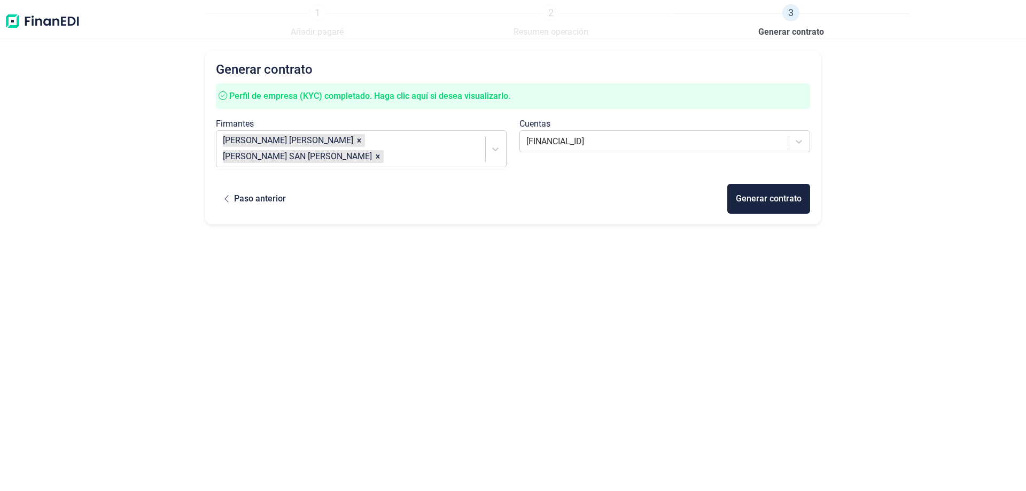
click at [552, 283] on div "Generar contrato Perfil de empresa (KYC) completado. [PERSON_NAME] clic aquí si…" at bounding box center [513, 252] width 616 height 403
click at [762, 197] on div "Generar contrato" at bounding box center [769, 198] width 66 height 13
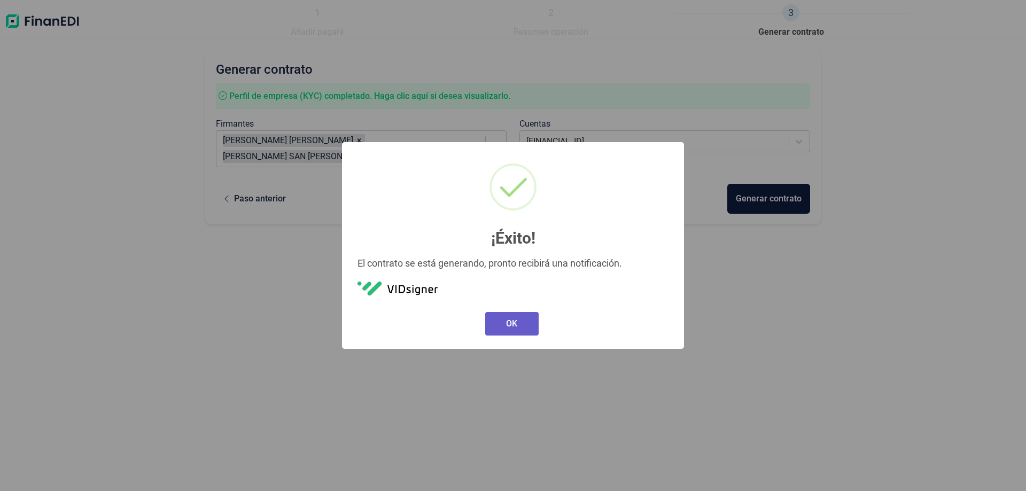
click at [517, 325] on button "OK" at bounding box center [511, 324] width 53 height 24
